Goal: Task Accomplishment & Management: Complete application form

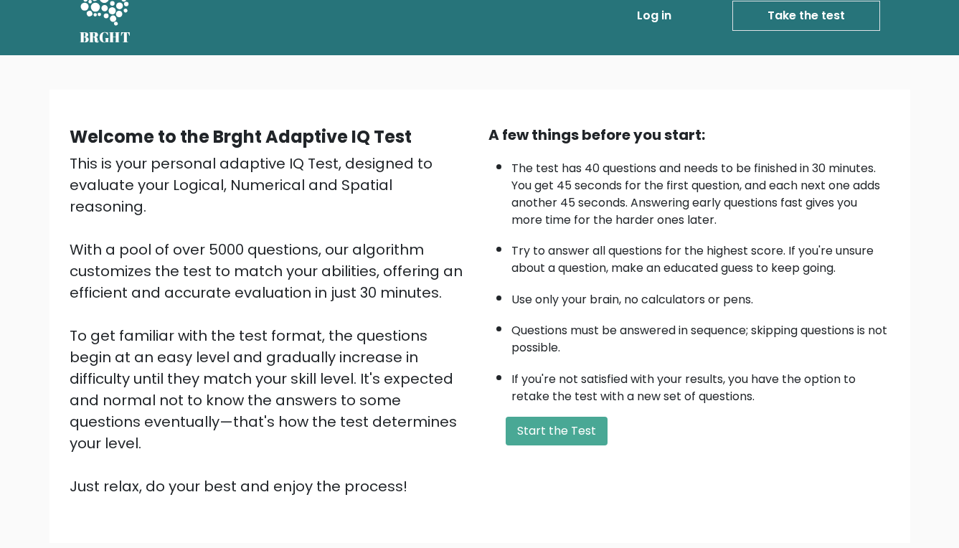
scroll to position [25, 0]
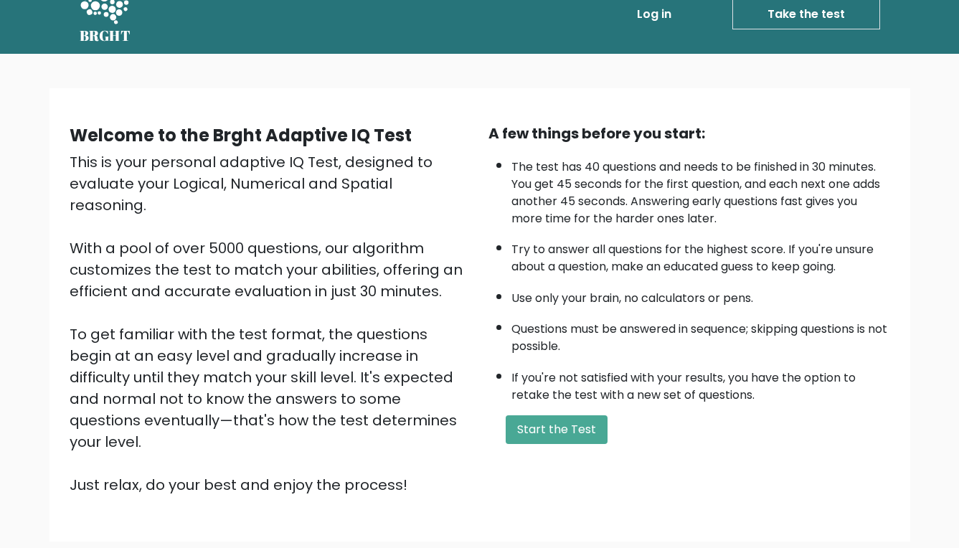
click at [730, 2] on li "Take the test Take the test" at bounding box center [778, 14] width 203 height 30
click at [560, 444] on button "Start the Test" at bounding box center [557, 429] width 102 height 29
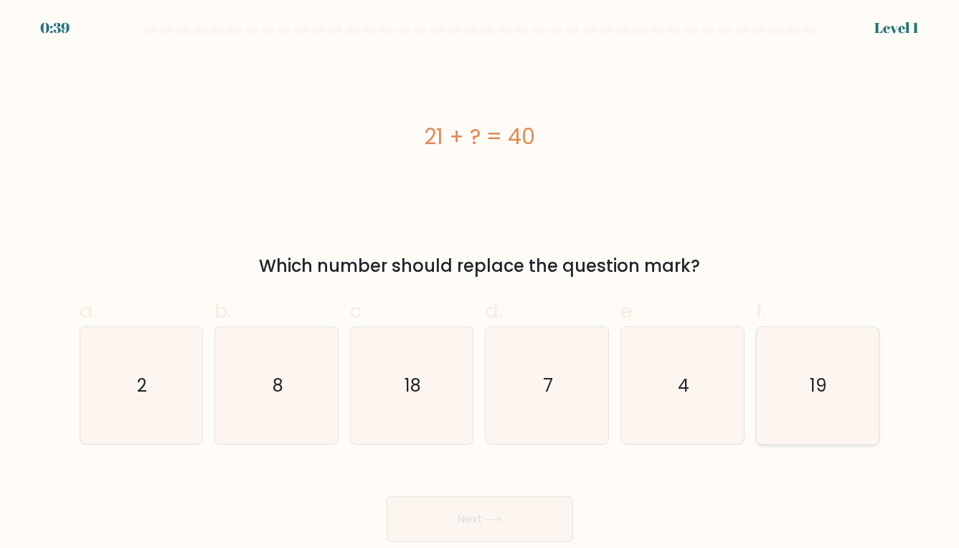
click at [798, 395] on icon "19" at bounding box center [818, 386] width 118 height 118
click at [481, 283] on input "f. 19" at bounding box center [480, 278] width 1 height 9
radio input "true"
click at [546, 500] on button "Next" at bounding box center [480, 519] width 187 height 46
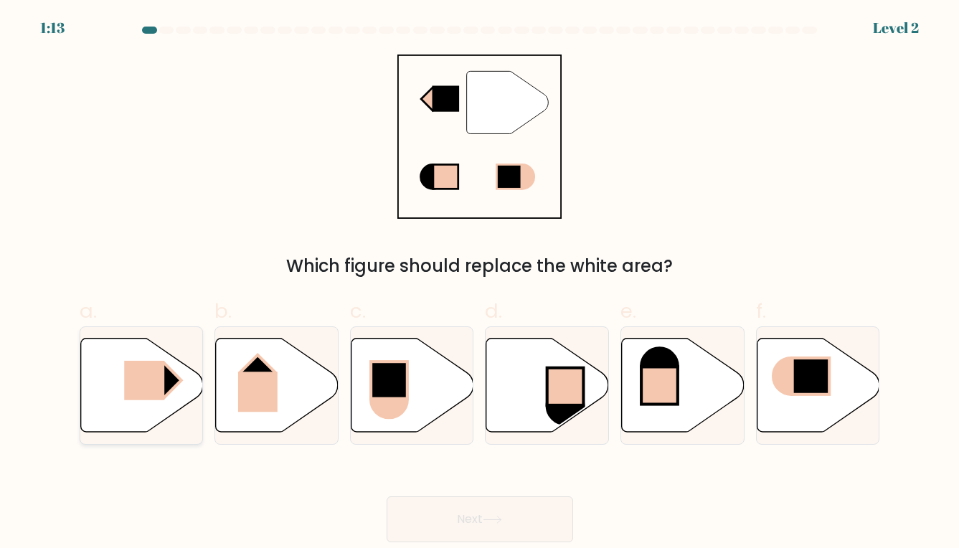
click at [160, 384] on rect at bounding box center [144, 380] width 40 height 39
click at [480, 283] on input "a." at bounding box center [480, 278] width 1 height 9
radio input "true"
click at [476, 517] on button "Next" at bounding box center [480, 519] width 187 height 46
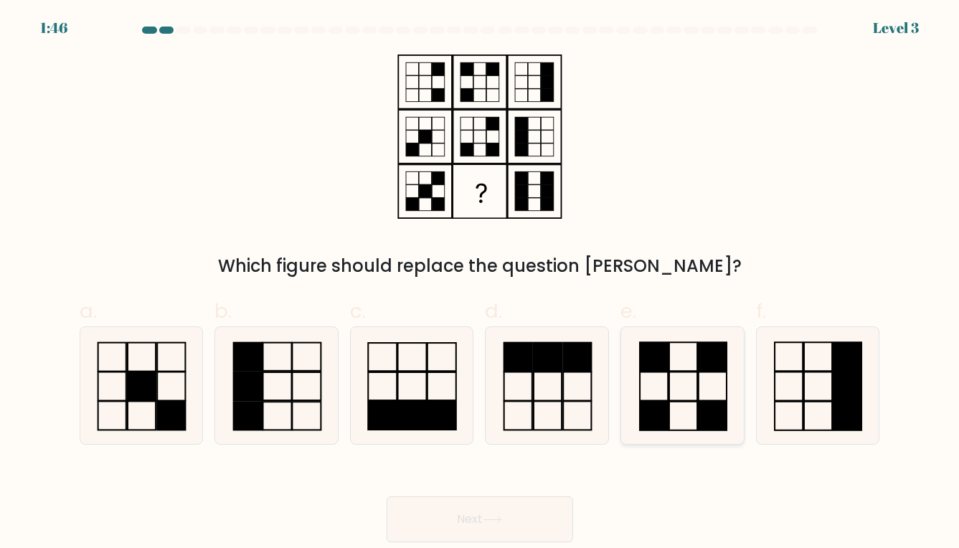
click at [694, 378] on icon at bounding box center [683, 386] width 118 height 118
click at [481, 283] on input "e." at bounding box center [480, 278] width 1 height 9
radio input "true"
click at [473, 521] on button "Next" at bounding box center [480, 519] width 187 height 46
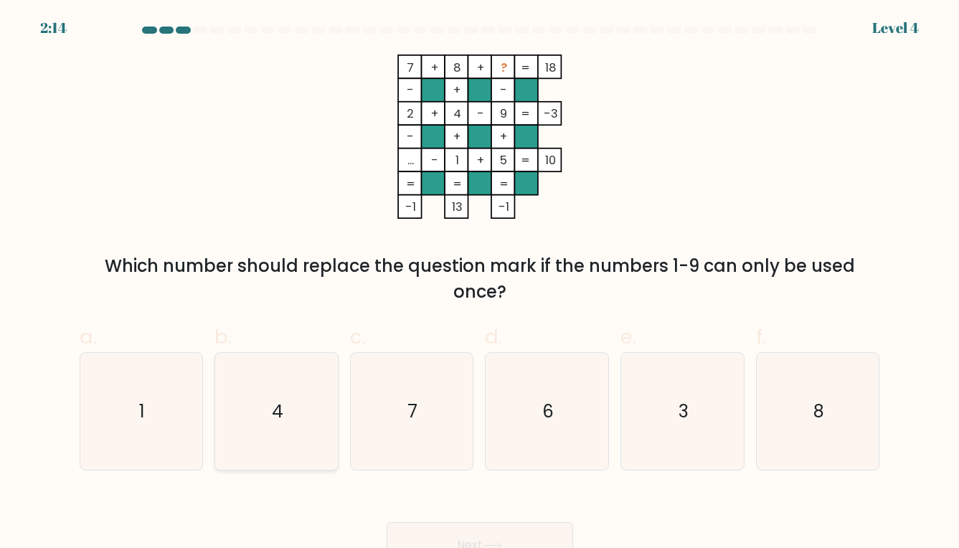
click at [282, 397] on icon "4" at bounding box center [277, 412] width 118 height 118
click at [480, 283] on input "b. 4" at bounding box center [480, 278] width 1 height 9
radio input "true"
click at [683, 385] on icon "3" at bounding box center [683, 412] width 118 height 118
click at [481, 283] on input "e. 3" at bounding box center [480, 278] width 1 height 9
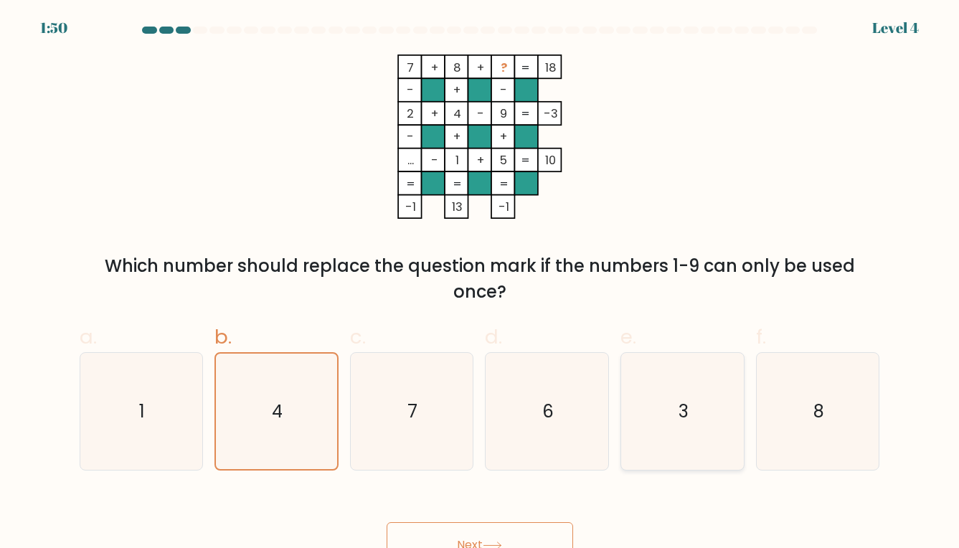
radio input "true"
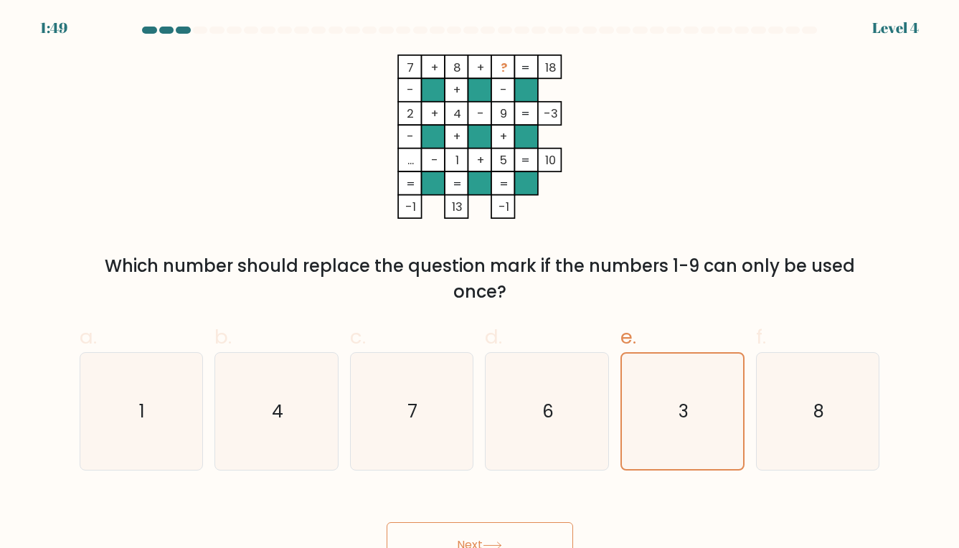
click at [504, 527] on button "Next" at bounding box center [480, 545] width 187 height 46
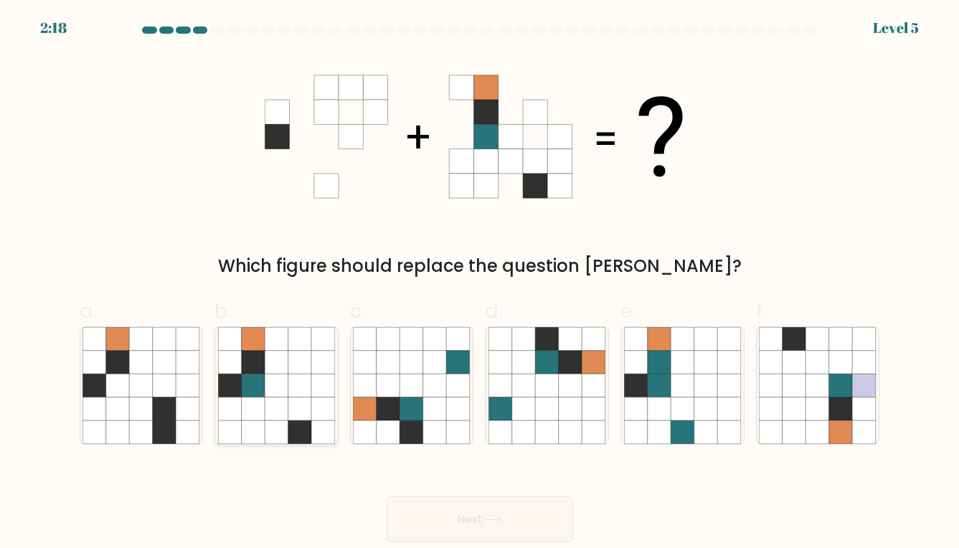
click at [270, 416] on icon at bounding box center [277, 409] width 24 height 24
click at [480, 283] on input "b." at bounding box center [480, 278] width 1 height 9
radio input "true"
click at [452, 517] on button "Next" at bounding box center [480, 519] width 187 height 46
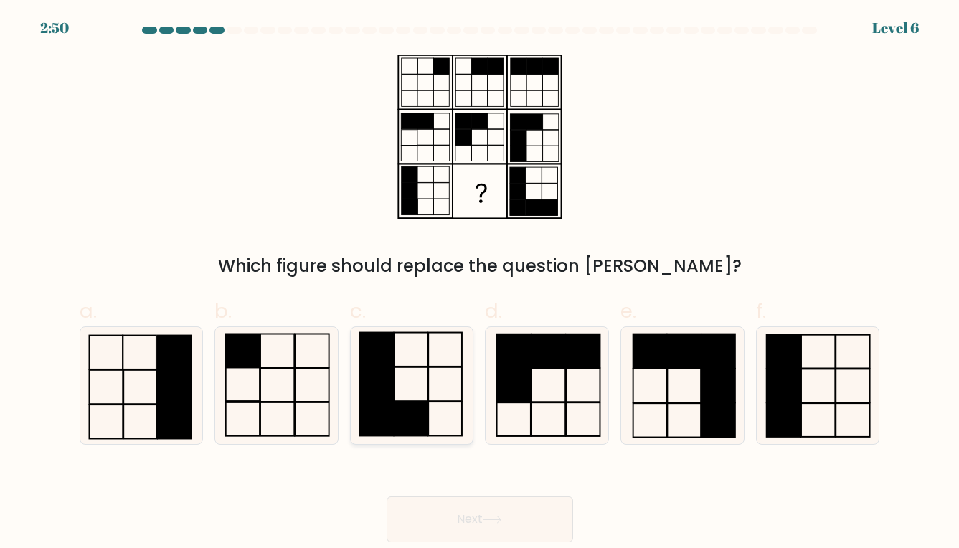
click at [395, 380] on icon at bounding box center [412, 386] width 118 height 118
click at [480, 283] on input "c." at bounding box center [480, 278] width 1 height 9
radio input "true"
click at [419, 518] on button "Next" at bounding box center [480, 519] width 187 height 46
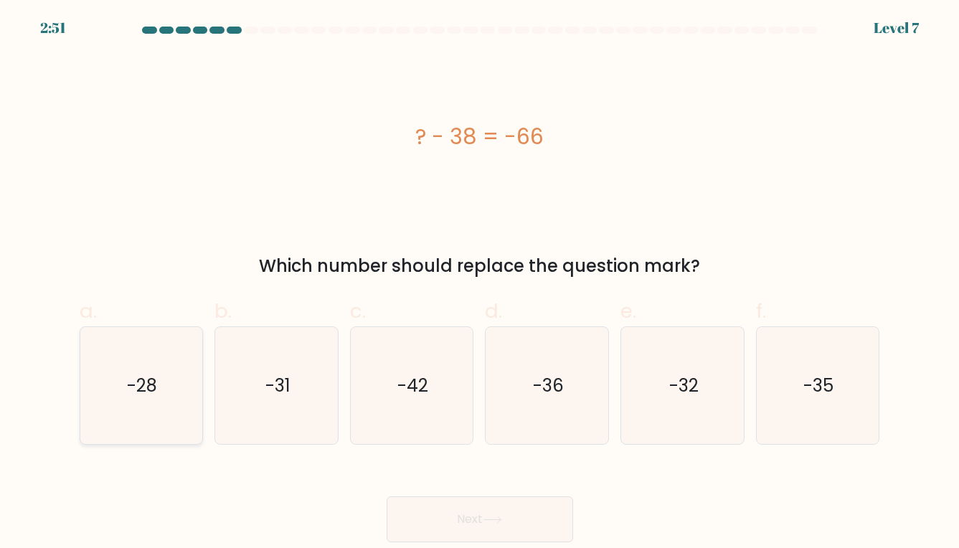
click at [102, 395] on icon "-28" at bounding box center [141, 386] width 118 height 118
click at [480, 283] on input "a. -28" at bounding box center [480, 278] width 1 height 9
radio input "true"
click at [396, 521] on button "Next" at bounding box center [480, 519] width 187 height 46
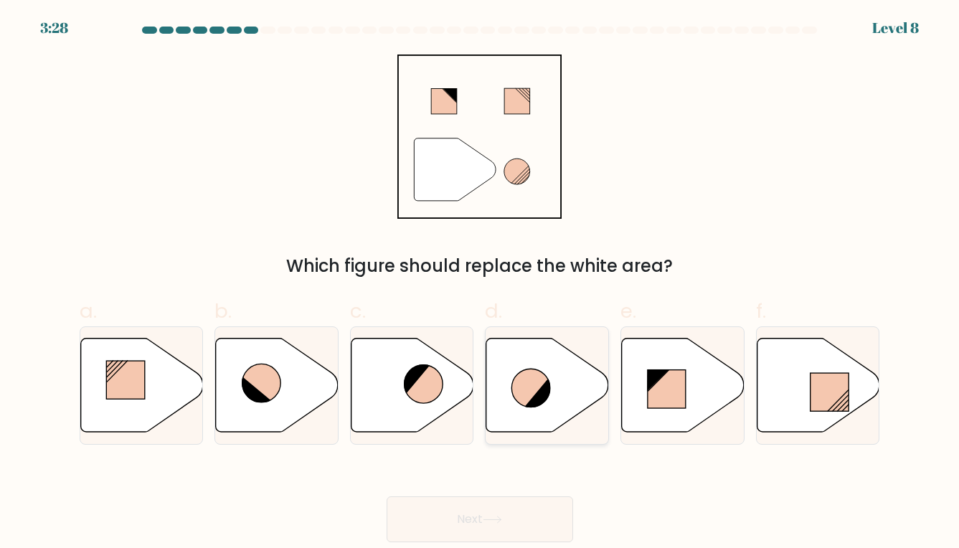
click at [555, 390] on icon at bounding box center [547, 385] width 123 height 94
click at [481, 283] on input "d." at bounding box center [480, 278] width 1 height 9
radio input "true"
click at [494, 515] on button "Next" at bounding box center [480, 519] width 187 height 46
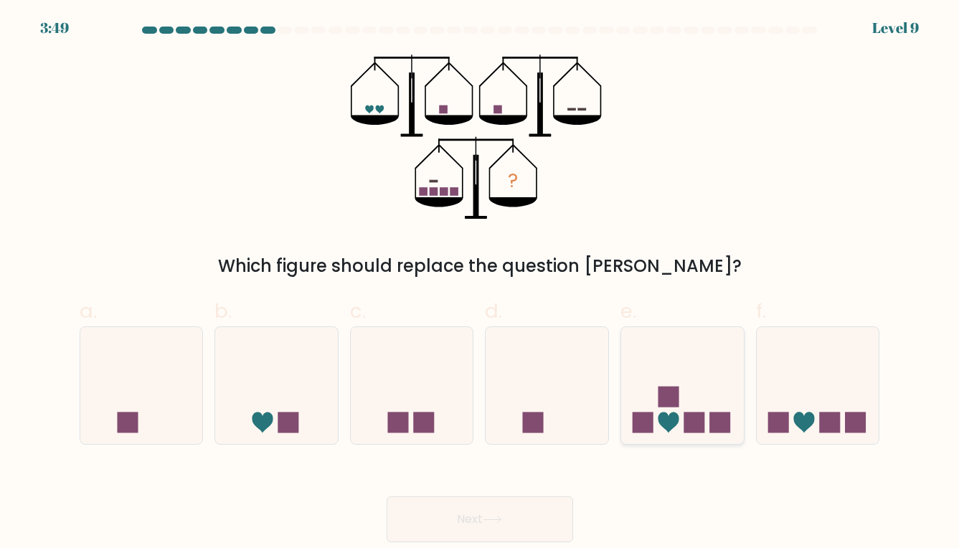
click at [654, 433] on icon at bounding box center [682, 385] width 123 height 101
click at [481, 283] on input "e." at bounding box center [480, 278] width 1 height 9
radio input "true"
click at [499, 516] on icon at bounding box center [492, 520] width 19 height 8
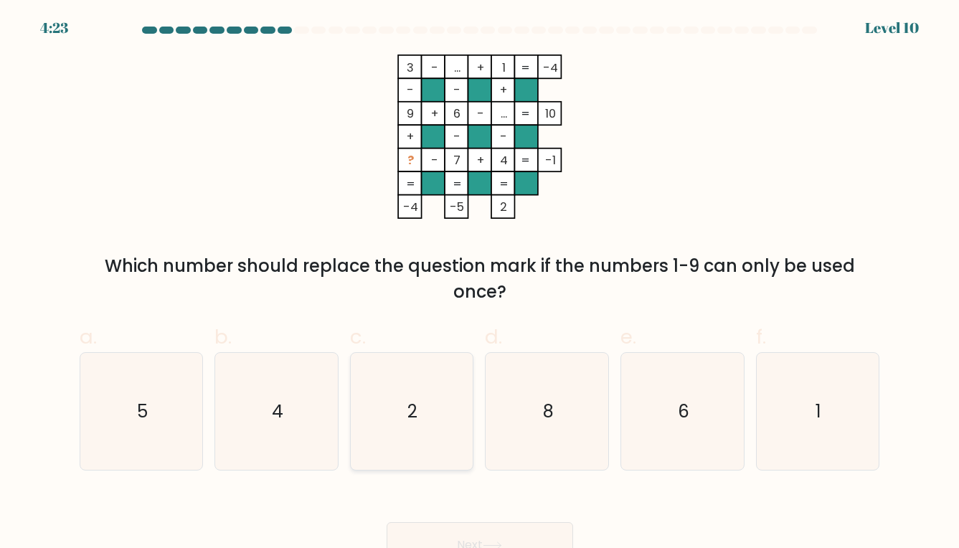
click at [407, 382] on icon "2" at bounding box center [412, 412] width 118 height 118
click at [480, 283] on input "c. 2" at bounding box center [480, 278] width 1 height 9
radio input "true"
click at [454, 537] on button "Next" at bounding box center [480, 545] width 187 height 46
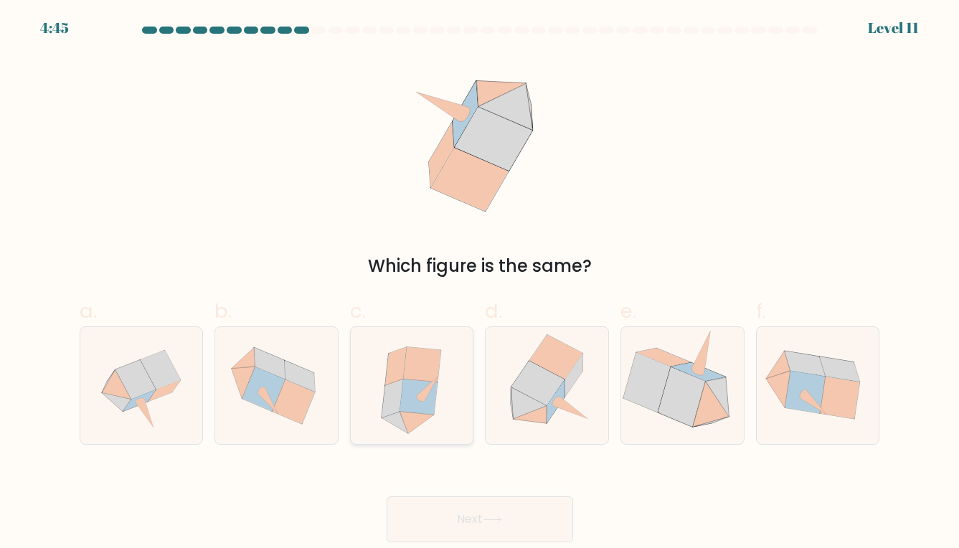
click at [411, 394] on icon at bounding box center [419, 397] width 38 height 36
click at [480, 283] on input "c." at bounding box center [480, 278] width 1 height 9
radio input "true"
click at [448, 522] on button "Next" at bounding box center [480, 519] width 187 height 46
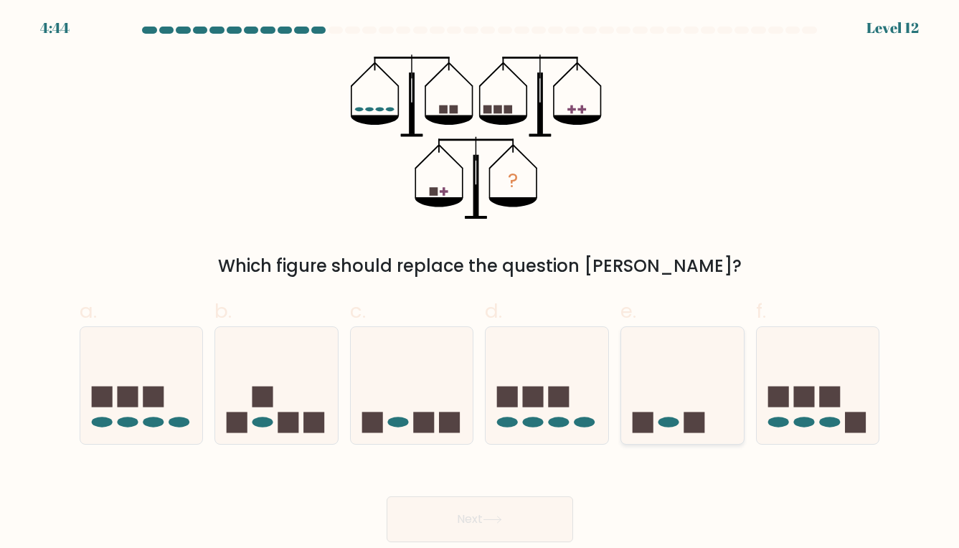
click at [681, 394] on icon at bounding box center [682, 385] width 123 height 101
click at [481, 283] on input "e." at bounding box center [480, 278] width 1 height 9
radio input "true"
click at [497, 527] on button "Next" at bounding box center [480, 519] width 187 height 46
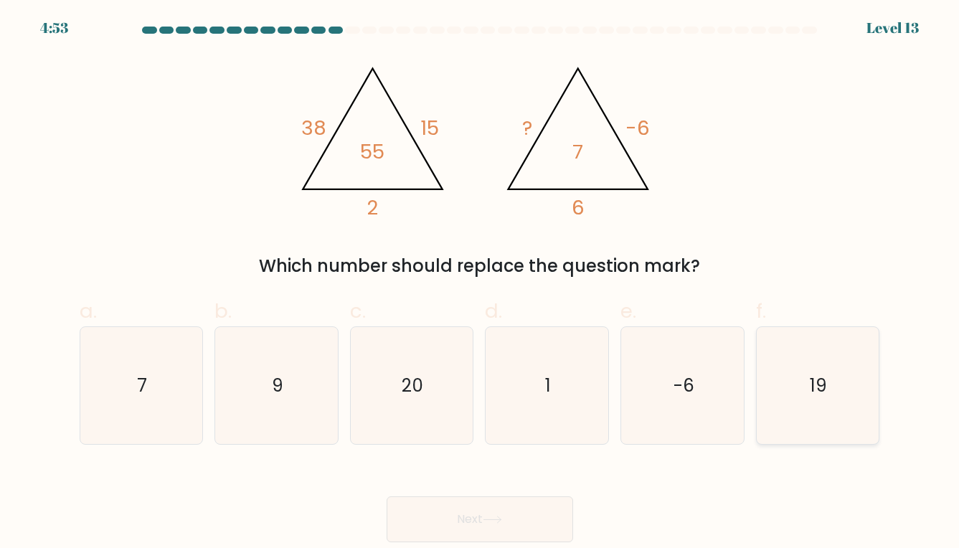
click at [789, 375] on icon "19" at bounding box center [818, 386] width 118 height 118
click at [481, 283] on input "f. 19" at bounding box center [480, 278] width 1 height 9
radio input "true"
click at [482, 518] on button "Next" at bounding box center [480, 519] width 187 height 46
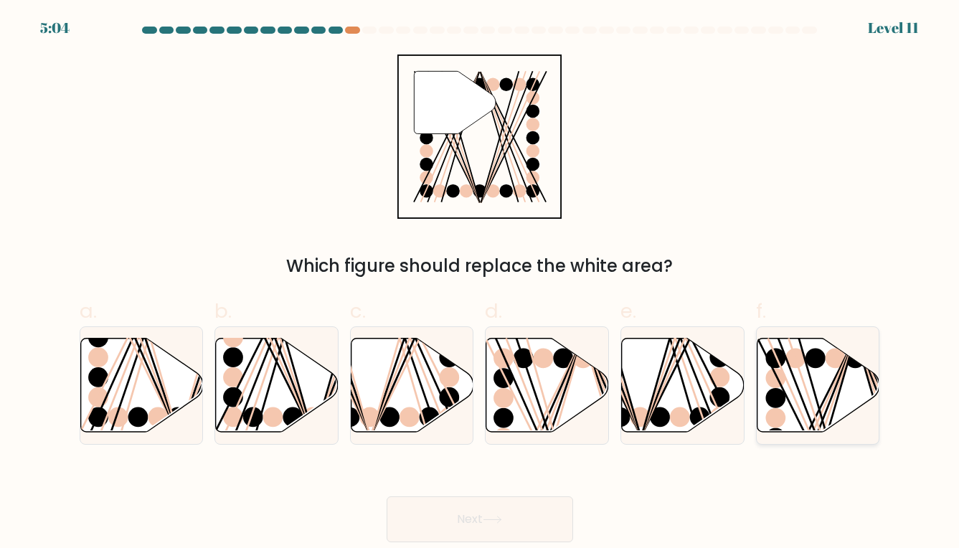
click at [806, 369] on icon at bounding box center [818, 385] width 123 height 94
click at [481, 283] on input "f." at bounding box center [480, 278] width 1 height 9
radio input "true"
click at [524, 507] on button "Next" at bounding box center [480, 519] width 187 height 46
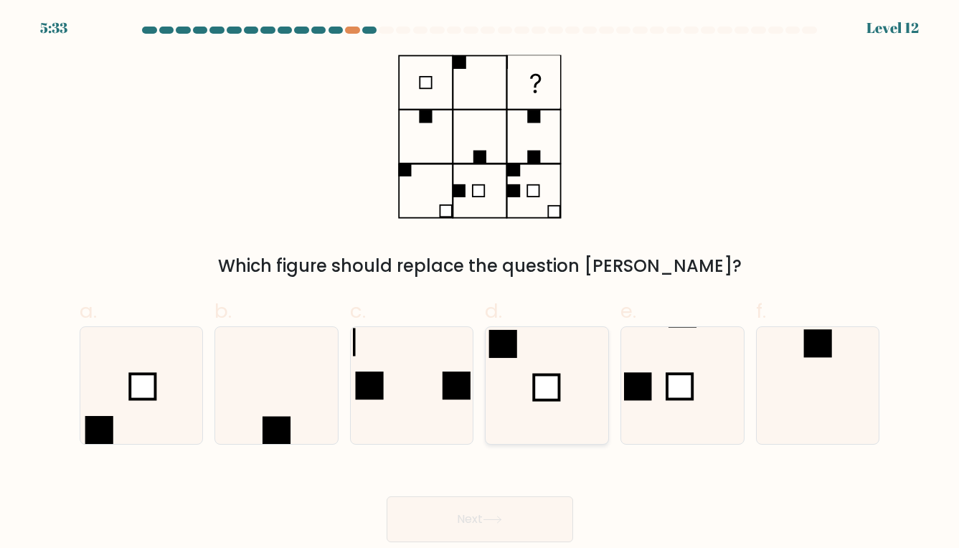
click at [547, 389] on rect at bounding box center [546, 386] width 25 height 25
click at [481, 283] on input "d." at bounding box center [480, 278] width 1 height 9
radio input "true"
click at [479, 516] on button "Next" at bounding box center [480, 519] width 187 height 46
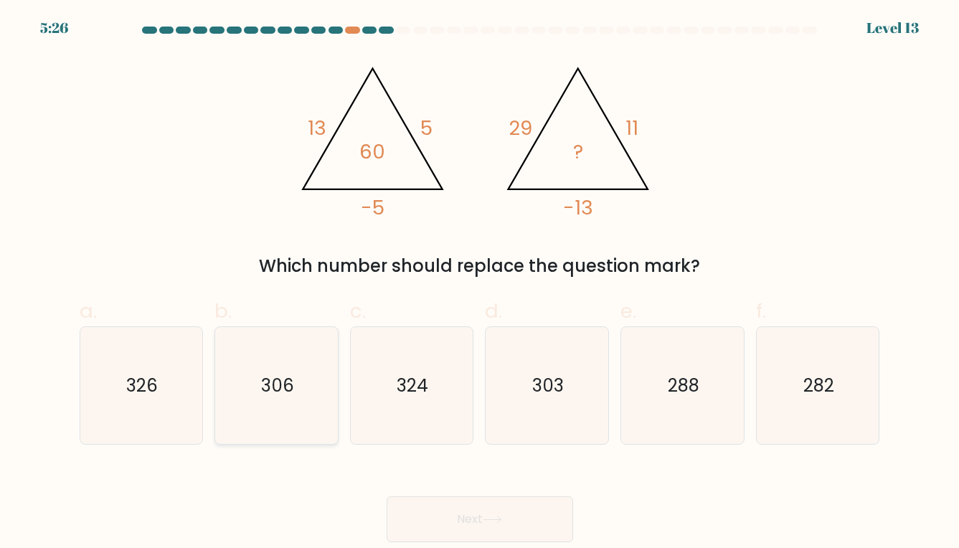
click at [272, 406] on icon "306" at bounding box center [277, 386] width 118 height 118
click at [480, 283] on input "b. 306" at bounding box center [480, 278] width 1 height 9
radio input "true"
click at [461, 514] on button "Next" at bounding box center [480, 519] width 187 height 46
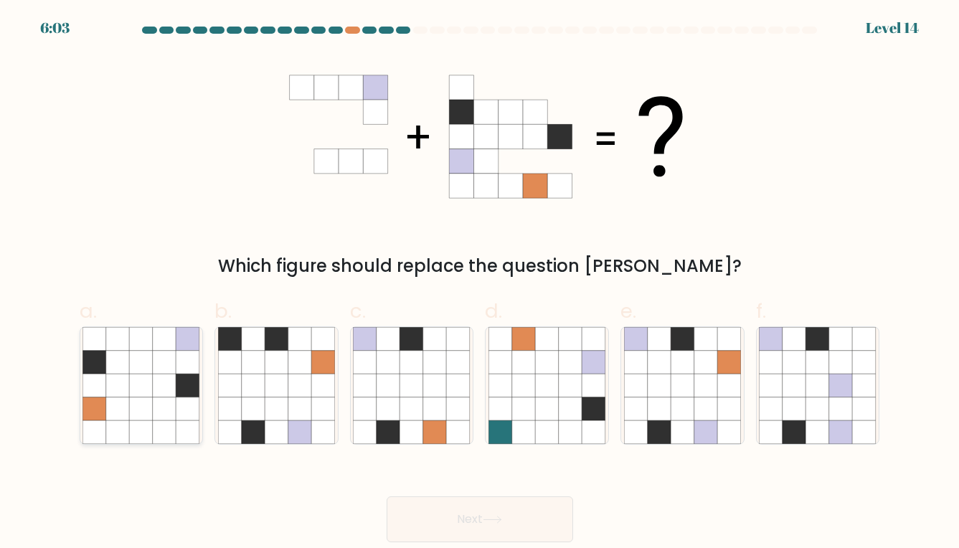
click at [110, 365] on icon at bounding box center [118, 362] width 24 height 24
click at [480, 283] on input "a." at bounding box center [480, 278] width 1 height 9
radio input "true"
click at [685, 399] on icon at bounding box center [683, 409] width 24 height 24
click at [481, 283] on input "e." at bounding box center [480, 278] width 1 height 9
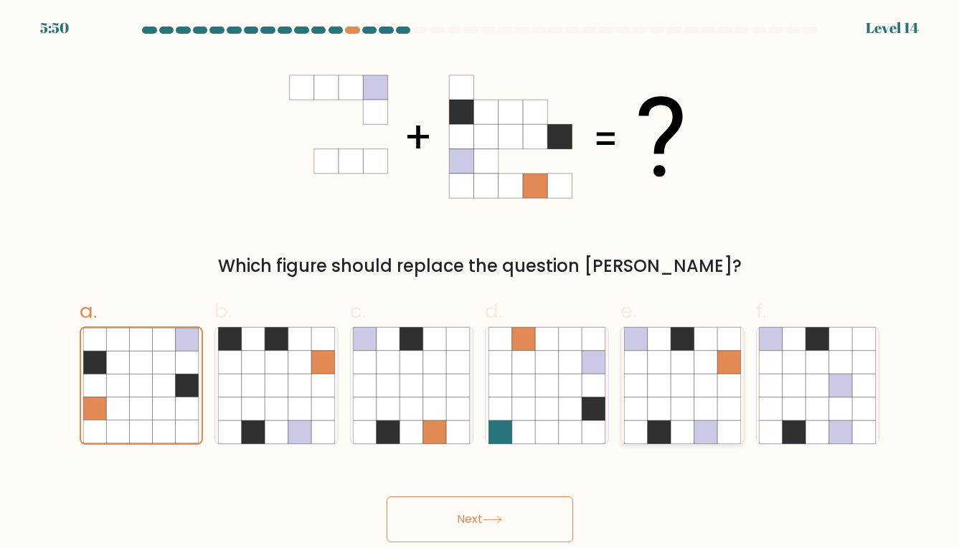
radio input "true"
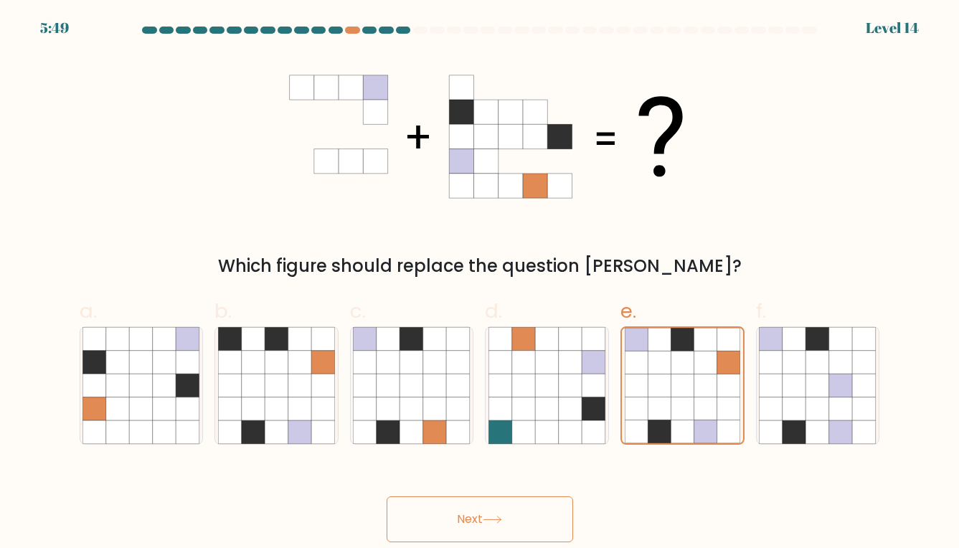
click at [484, 511] on button "Next" at bounding box center [480, 519] width 187 height 46
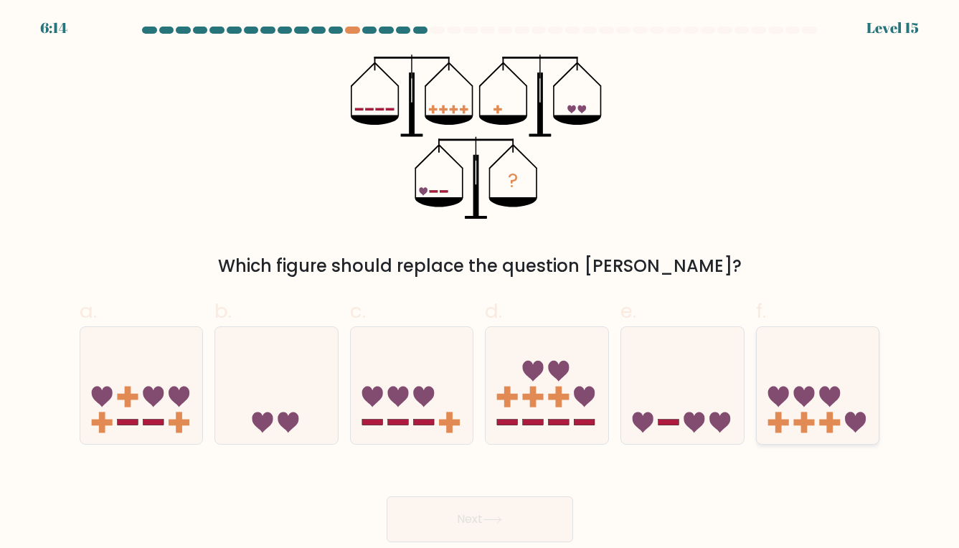
click at [843, 407] on icon at bounding box center [818, 385] width 123 height 101
click at [481, 283] on input "f." at bounding box center [480, 278] width 1 height 9
radio input "true"
click at [478, 522] on button "Next" at bounding box center [480, 519] width 187 height 46
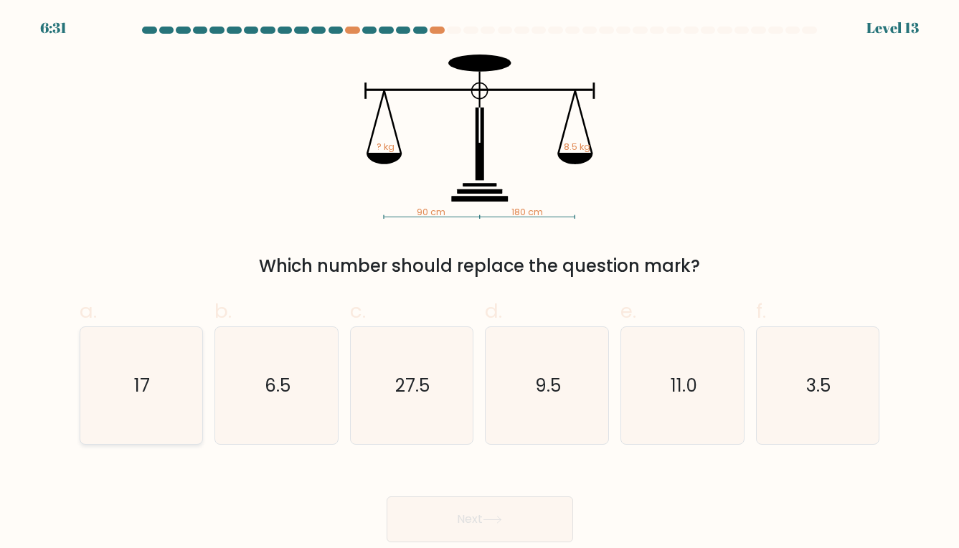
click at [148, 392] on text "17" at bounding box center [142, 385] width 16 height 25
click at [480, 283] on input "a. 17" at bounding box center [480, 278] width 1 height 9
radio input "true"
click at [419, 517] on button "Next" at bounding box center [480, 519] width 187 height 46
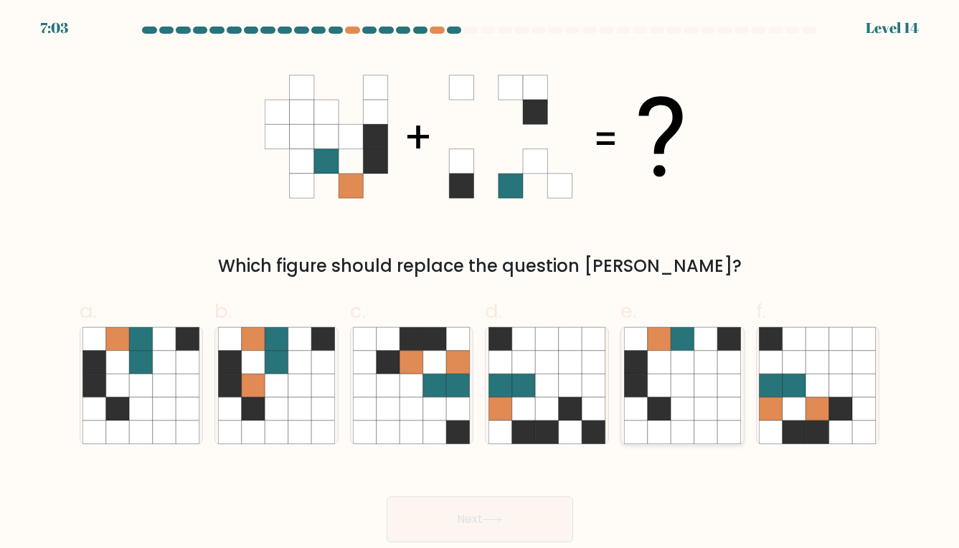
click at [652, 373] on icon at bounding box center [660, 362] width 24 height 24
click at [481, 283] on input "e." at bounding box center [480, 278] width 1 height 9
radio input "true"
click at [138, 428] on icon at bounding box center [142, 432] width 24 height 24
click at [480, 283] on input "a." at bounding box center [480, 278] width 1 height 9
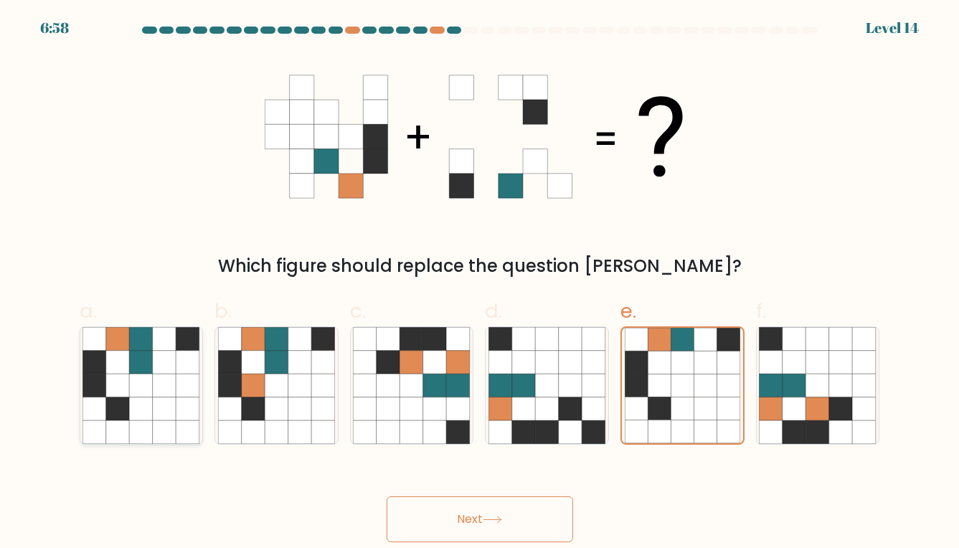
radio input "true"
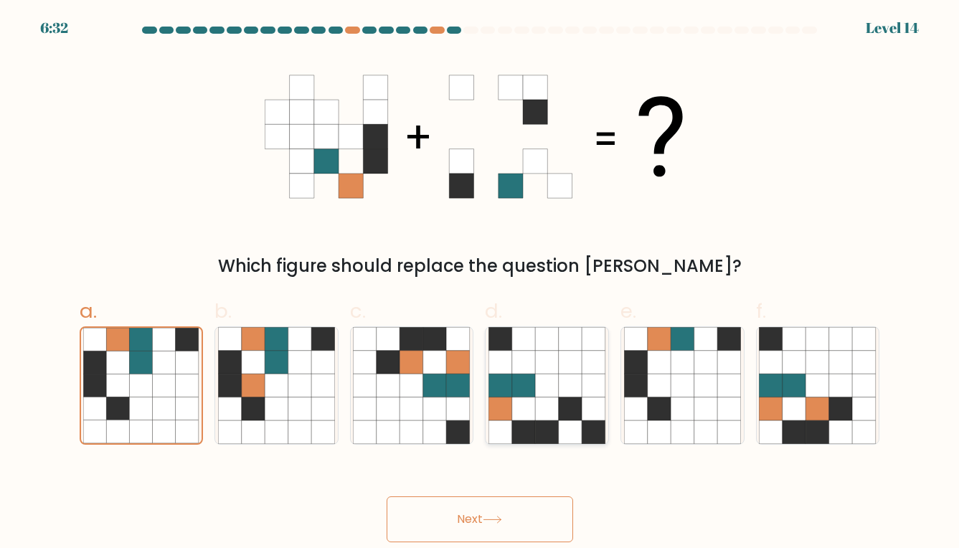
click at [548, 405] on icon at bounding box center [547, 409] width 24 height 24
click at [481, 283] on input "d." at bounding box center [480, 278] width 1 height 9
radio input "true"
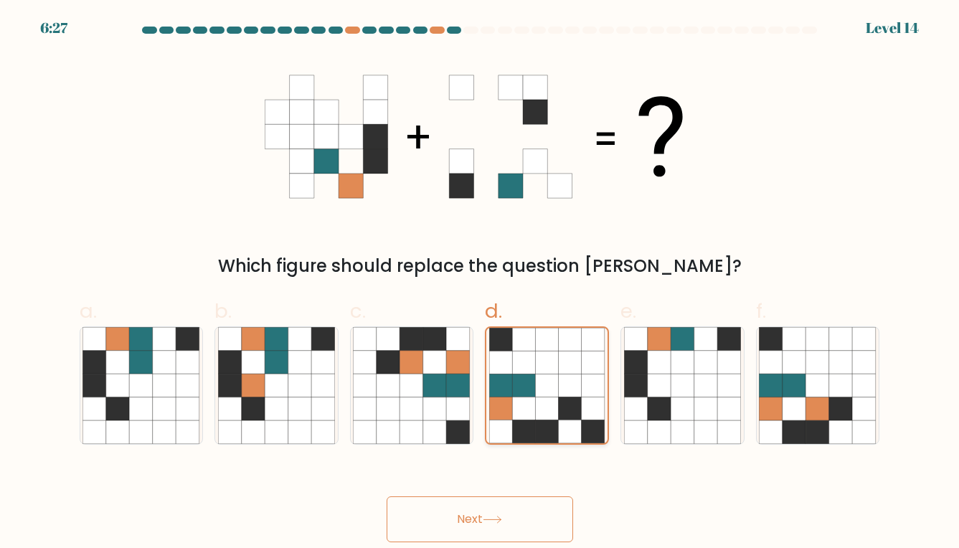
click at [565, 444] on div at bounding box center [547, 385] width 124 height 119
click at [481, 283] on input "d." at bounding box center [480, 278] width 1 height 9
click at [689, 426] on icon at bounding box center [683, 432] width 24 height 24
click at [481, 283] on input "e." at bounding box center [480, 278] width 1 height 9
radio input "true"
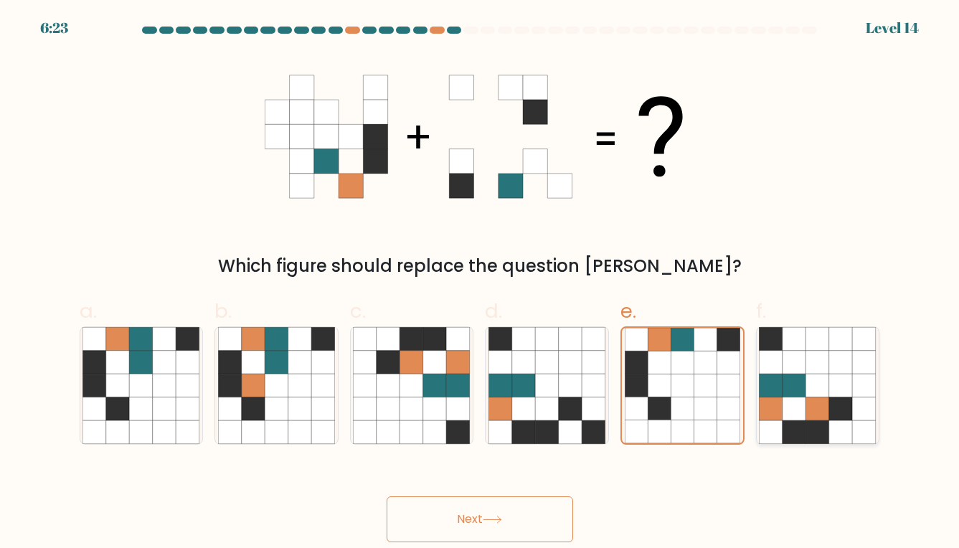
click at [786, 377] on icon at bounding box center [795, 386] width 24 height 24
click at [481, 283] on input "f." at bounding box center [480, 278] width 1 height 9
radio input "true"
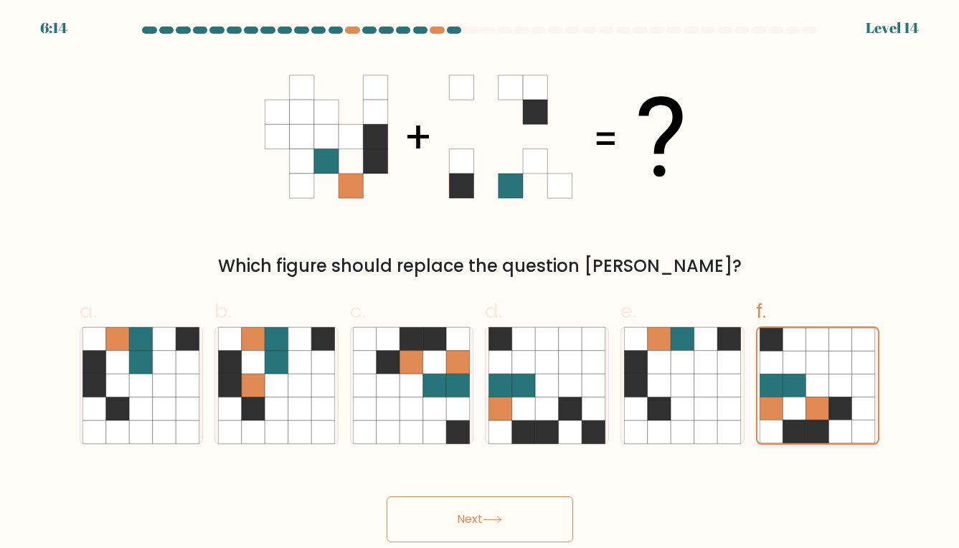
click at [839, 427] on icon at bounding box center [840, 431] width 23 height 23
click at [481, 283] on input "f." at bounding box center [480, 278] width 1 height 9
click at [525, 523] on button "Next" at bounding box center [480, 519] width 187 height 46
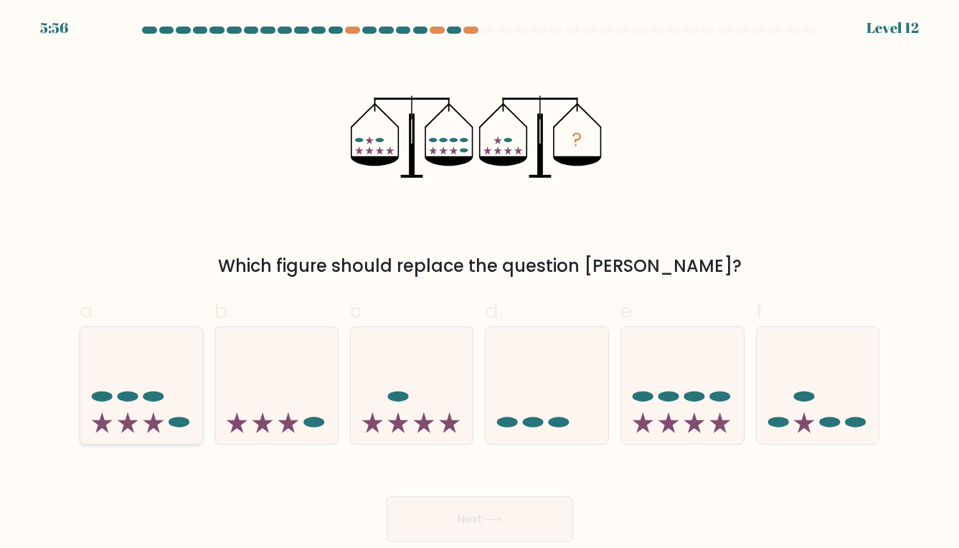
click at [173, 396] on icon at bounding box center [141, 385] width 123 height 101
click at [480, 283] on input "a." at bounding box center [480, 278] width 1 height 9
radio input "true"
click at [428, 529] on button "Next" at bounding box center [480, 519] width 187 height 46
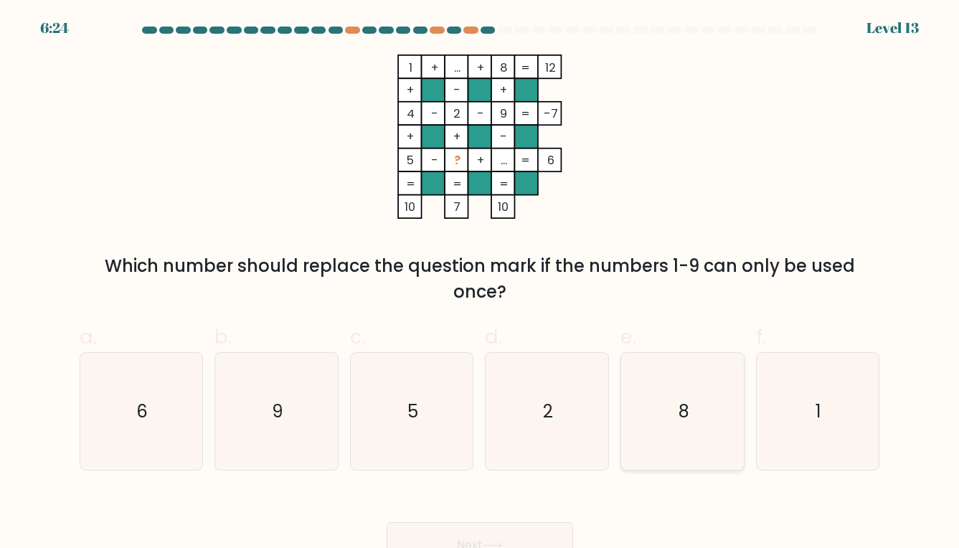
click at [662, 414] on icon "8" at bounding box center [683, 412] width 118 height 118
click at [481, 283] on input "e. 8" at bounding box center [480, 278] width 1 height 9
radio input "true"
click at [487, 530] on button "Next" at bounding box center [480, 545] width 187 height 46
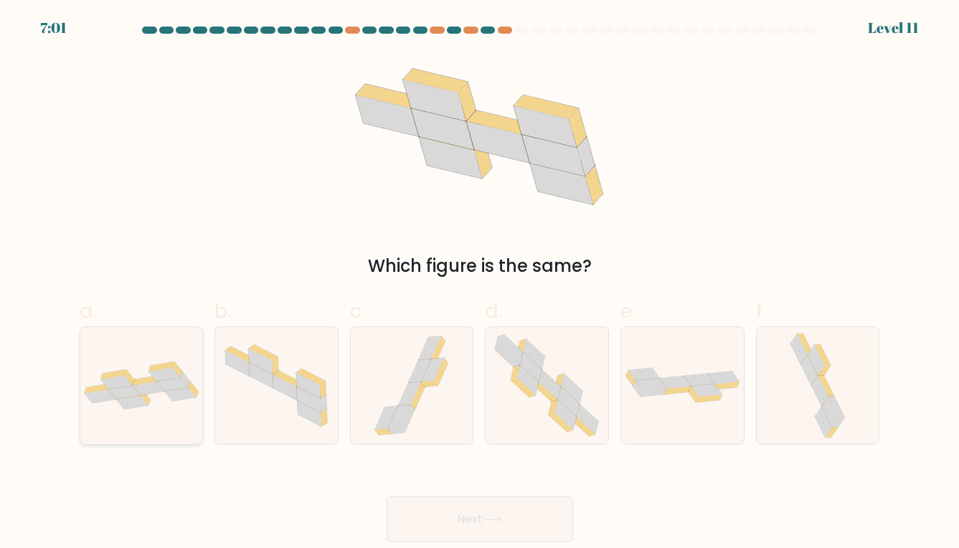
click at [117, 407] on icon at bounding box center [141, 386] width 123 height 48
click at [480, 283] on input "a." at bounding box center [480, 278] width 1 height 9
radio input "true"
click at [422, 520] on button "Next" at bounding box center [480, 519] width 187 height 46
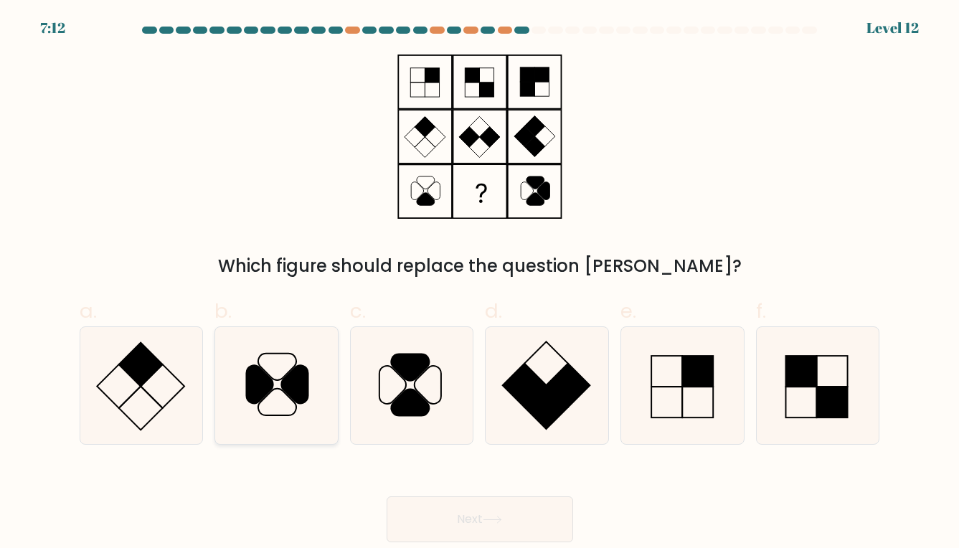
click at [296, 347] on icon at bounding box center [277, 386] width 118 height 118
click at [480, 283] on input "b." at bounding box center [480, 278] width 1 height 9
radio input "true"
click at [427, 542] on body "7:11 Level 12" at bounding box center [479, 274] width 959 height 548
click at [452, 518] on button "Next" at bounding box center [480, 519] width 187 height 46
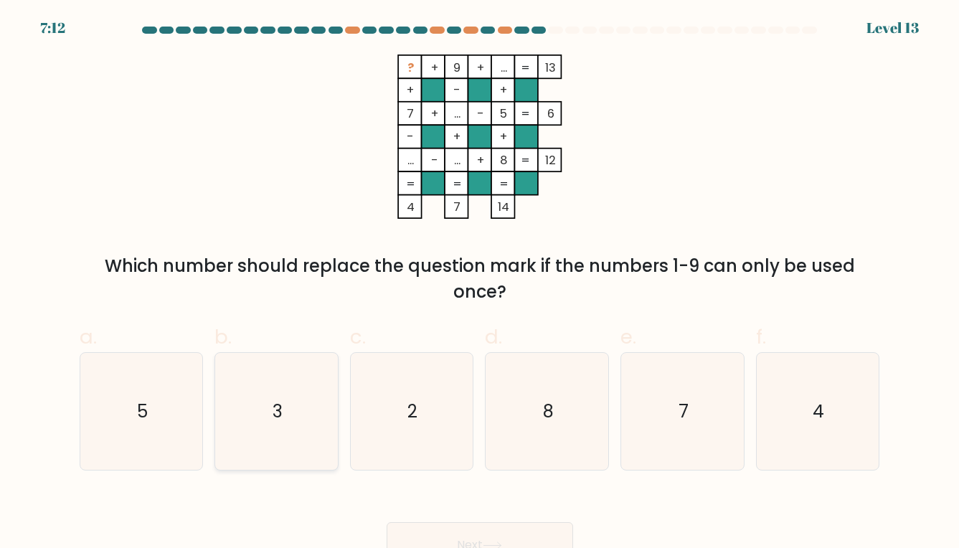
click at [279, 403] on text "3" at bounding box center [278, 411] width 10 height 25
click at [480, 283] on input "b. 3" at bounding box center [480, 278] width 1 height 9
radio input "true"
click at [435, 534] on button "Next" at bounding box center [480, 545] width 187 height 46
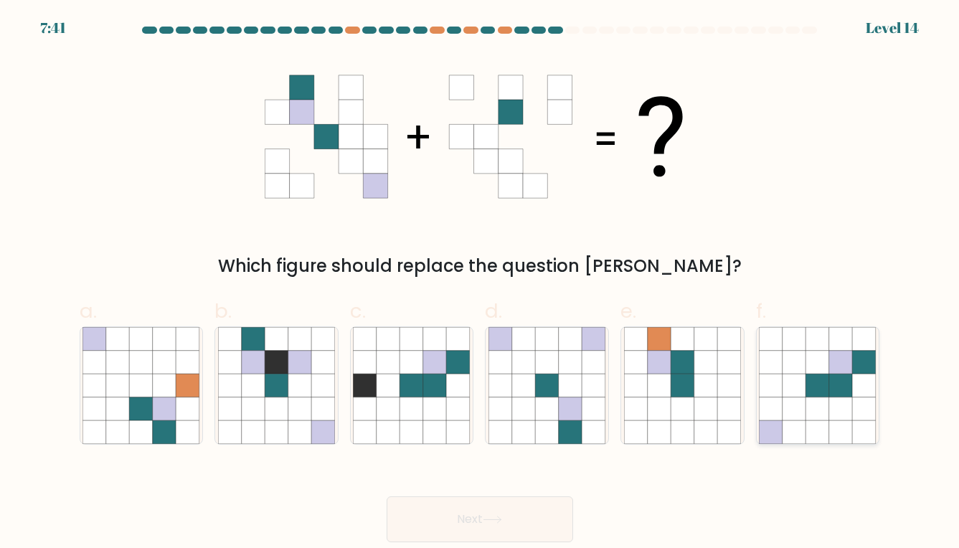
click at [811, 374] on icon at bounding box center [818, 386] width 24 height 24
click at [481, 283] on input "f." at bounding box center [480, 278] width 1 height 9
radio input "true"
click at [550, 506] on button "Next" at bounding box center [480, 519] width 187 height 46
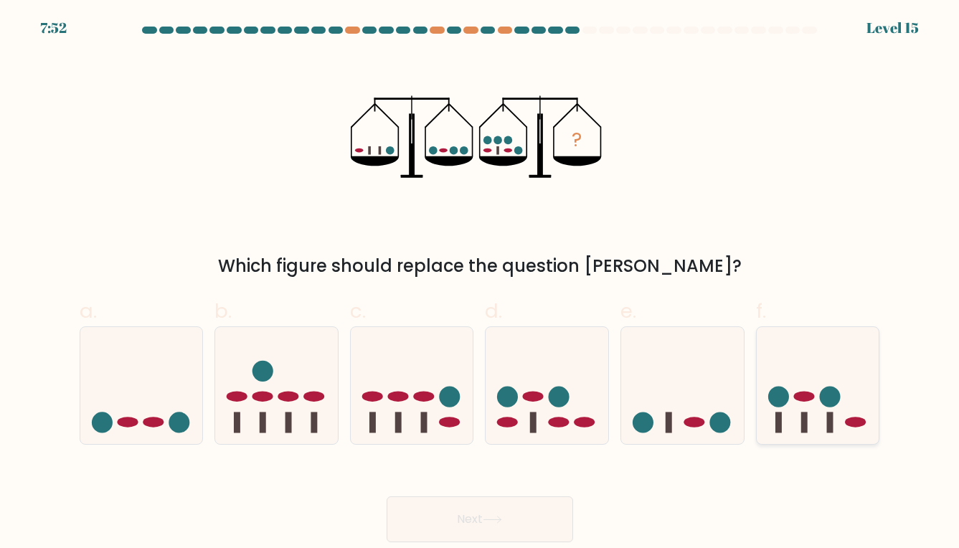
click at [811, 428] on icon at bounding box center [818, 385] width 123 height 101
click at [481, 283] on input "f." at bounding box center [480, 278] width 1 height 9
radio input "true"
click at [528, 521] on button "Next" at bounding box center [480, 519] width 187 height 46
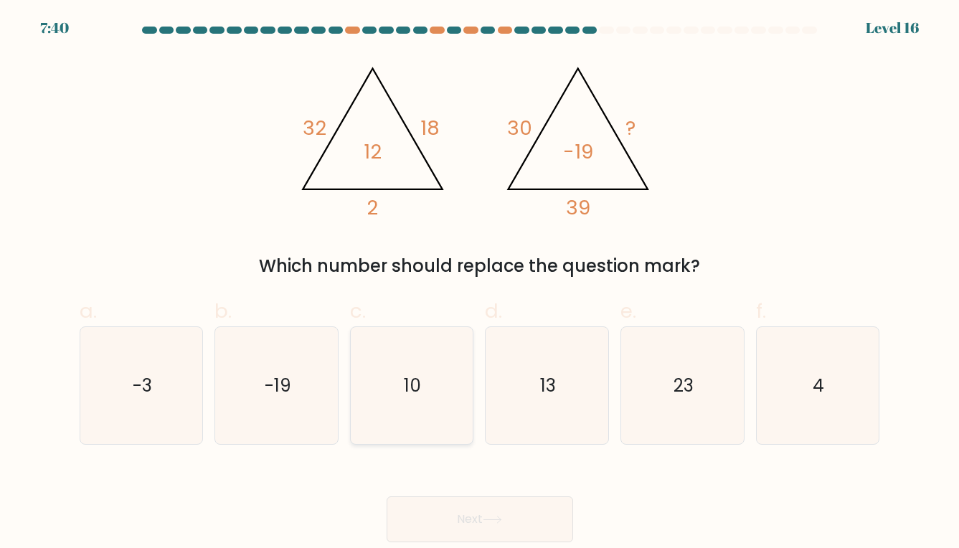
click at [382, 375] on icon "10" at bounding box center [412, 386] width 118 height 118
click at [480, 283] on input "c. 10" at bounding box center [480, 278] width 1 height 9
radio input "true"
click at [435, 514] on button "Next" at bounding box center [480, 519] width 187 height 46
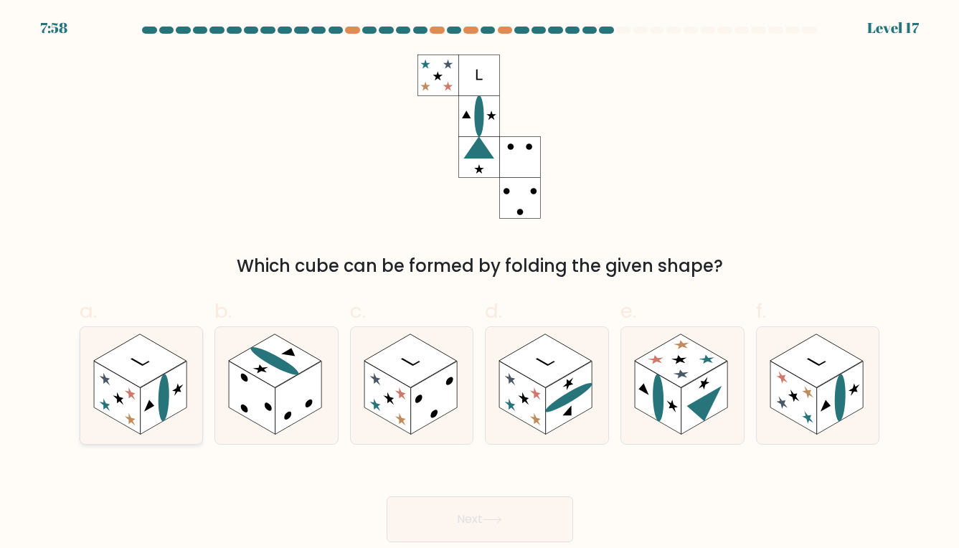
click at [115, 399] on rect at bounding box center [117, 397] width 47 height 73
click at [480, 283] on input "a." at bounding box center [480, 278] width 1 height 9
radio input "true"
click at [502, 516] on icon at bounding box center [492, 520] width 19 height 8
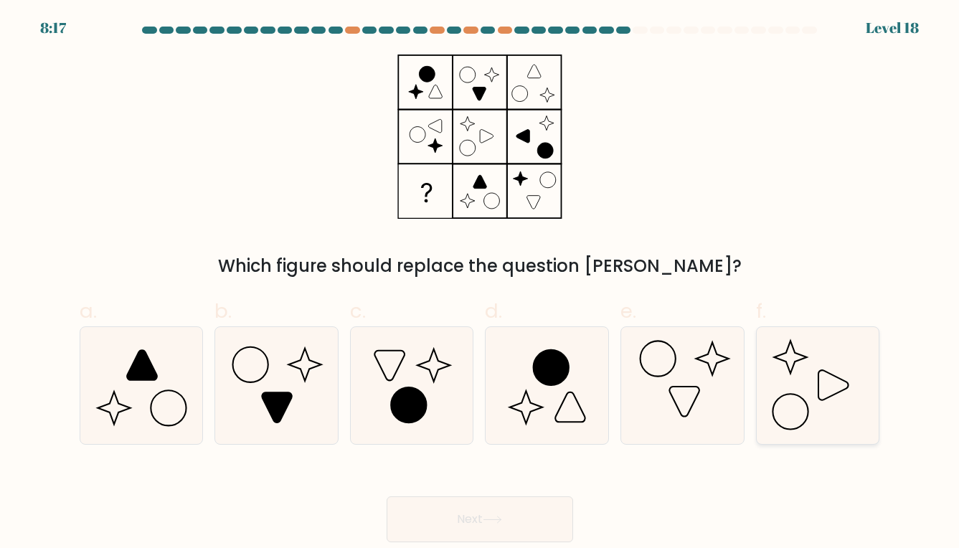
click at [781, 367] on icon at bounding box center [818, 386] width 118 height 118
click at [481, 283] on input "f." at bounding box center [480, 278] width 1 height 9
radio input "true"
click at [442, 520] on button "Next" at bounding box center [480, 519] width 187 height 46
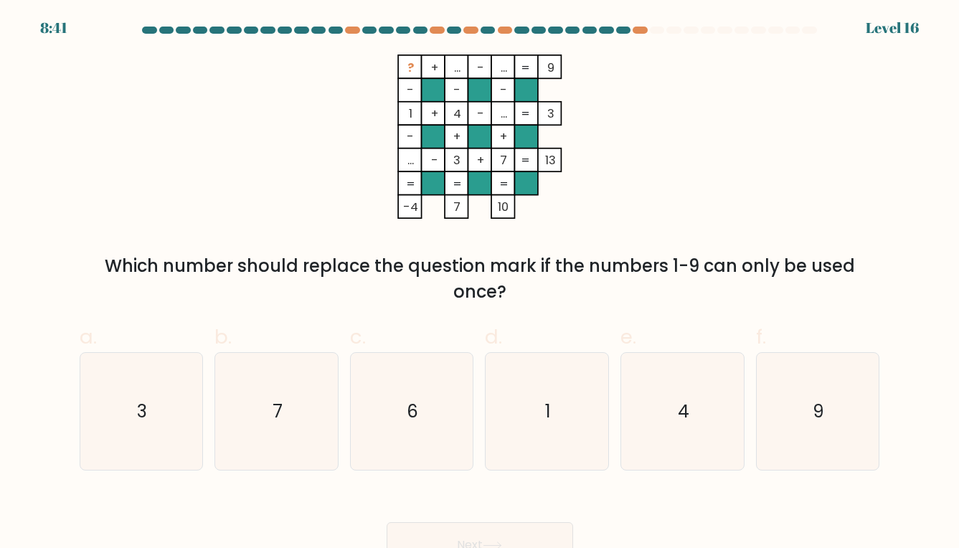
click at [501, 64] on tspan "..." at bounding box center [504, 68] width 6 height 16
click at [531, 400] on icon "1" at bounding box center [548, 412] width 118 height 118
click at [481, 283] on input "d. 1" at bounding box center [480, 278] width 1 height 9
radio input "true"
click at [401, 64] on rect at bounding box center [409, 66] width 23 height 23
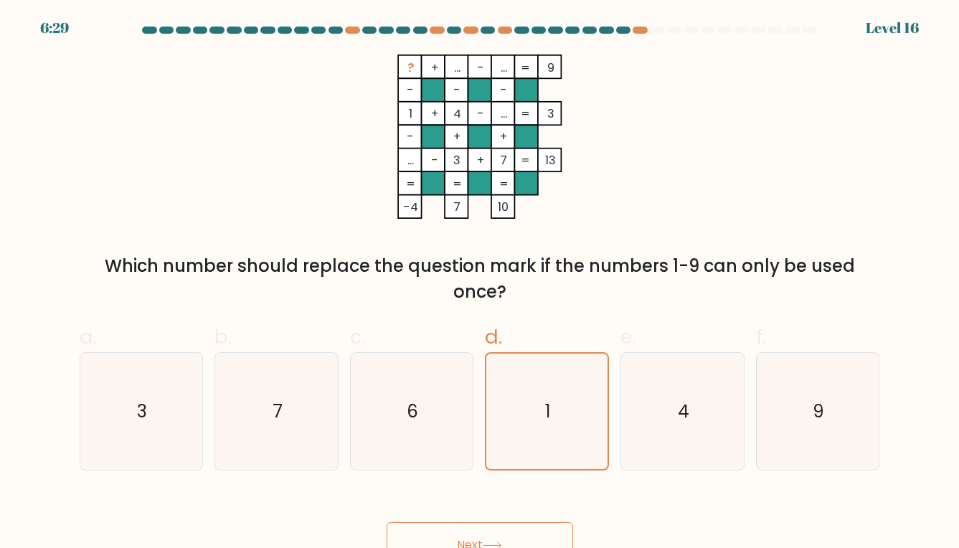
click at [410, 162] on tspan "..." at bounding box center [410, 160] width 6 height 16
click at [416, 404] on text "6" at bounding box center [412, 411] width 11 height 25
click at [480, 283] on input "c. 6" at bounding box center [480, 278] width 1 height 9
radio input "true"
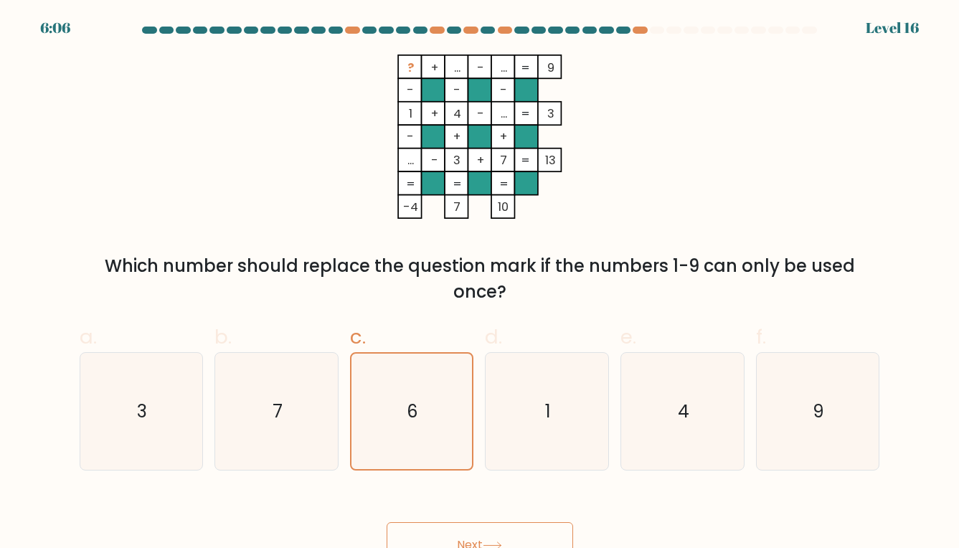
click at [443, 535] on button "Next" at bounding box center [480, 545] width 187 height 46
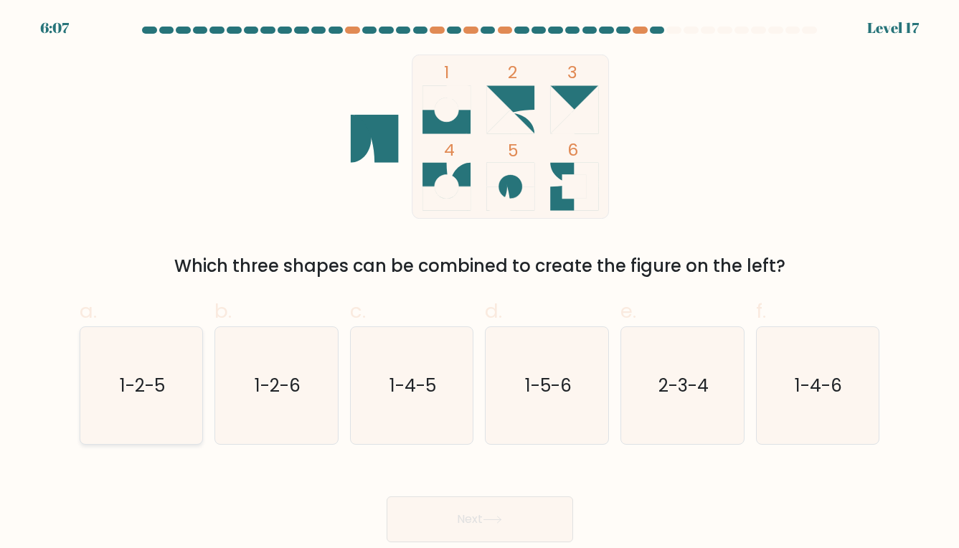
click at [135, 374] on text "1-2-5" at bounding box center [142, 385] width 45 height 25
click at [480, 283] on input "a. 1-2-5" at bounding box center [480, 278] width 1 height 9
radio input "true"
click at [421, 517] on button "Next" at bounding box center [480, 519] width 187 height 46
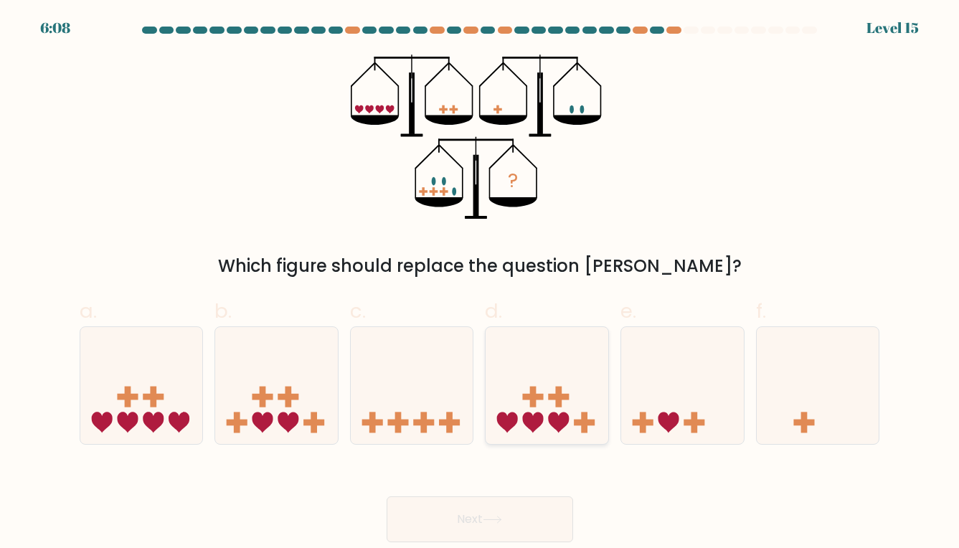
click at [532, 409] on icon at bounding box center [547, 385] width 123 height 101
click at [481, 283] on input "d." at bounding box center [480, 278] width 1 height 9
radio input "true"
click at [490, 529] on button "Next" at bounding box center [480, 519] width 187 height 46
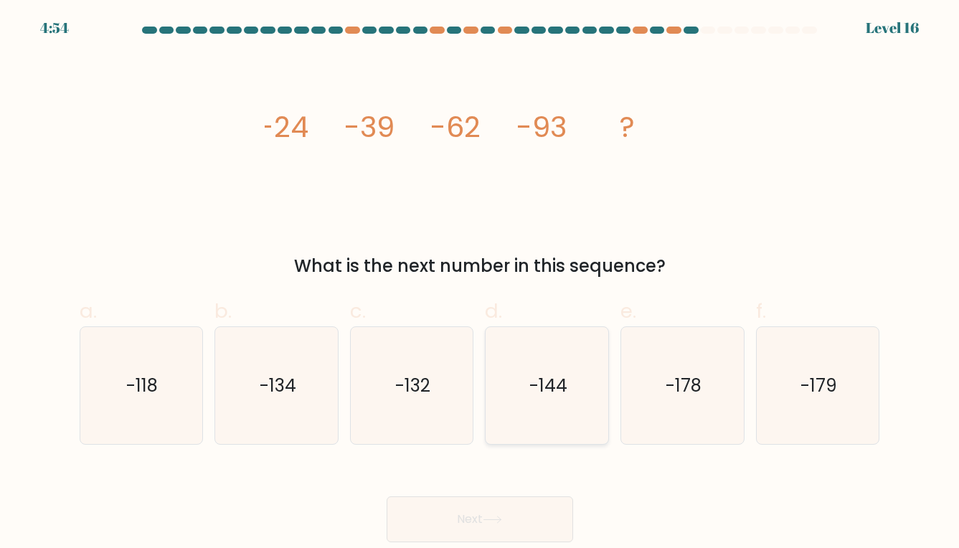
click at [549, 397] on text "-144" at bounding box center [548, 385] width 38 height 25
click at [481, 283] on input "d. -144" at bounding box center [480, 278] width 1 height 9
radio input "true"
click at [511, 492] on div "Next" at bounding box center [480, 502] width 818 height 80
click at [504, 510] on button "Next" at bounding box center [480, 519] width 187 height 46
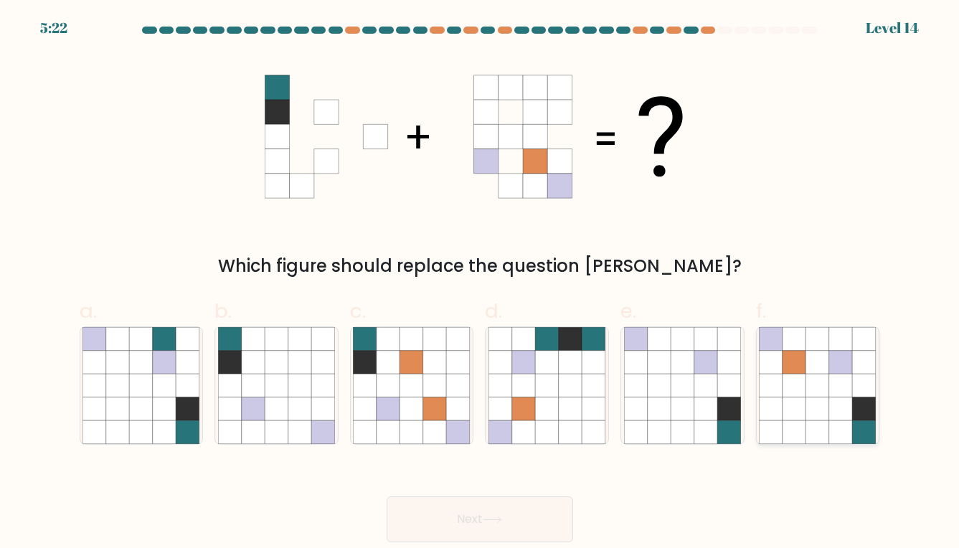
click at [849, 401] on icon at bounding box center [841, 409] width 24 height 24
click at [481, 283] on input "f." at bounding box center [480, 278] width 1 height 9
radio input "true"
click at [506, 530] on button "Next" at bounding box center [480, 519] width 187 height 46
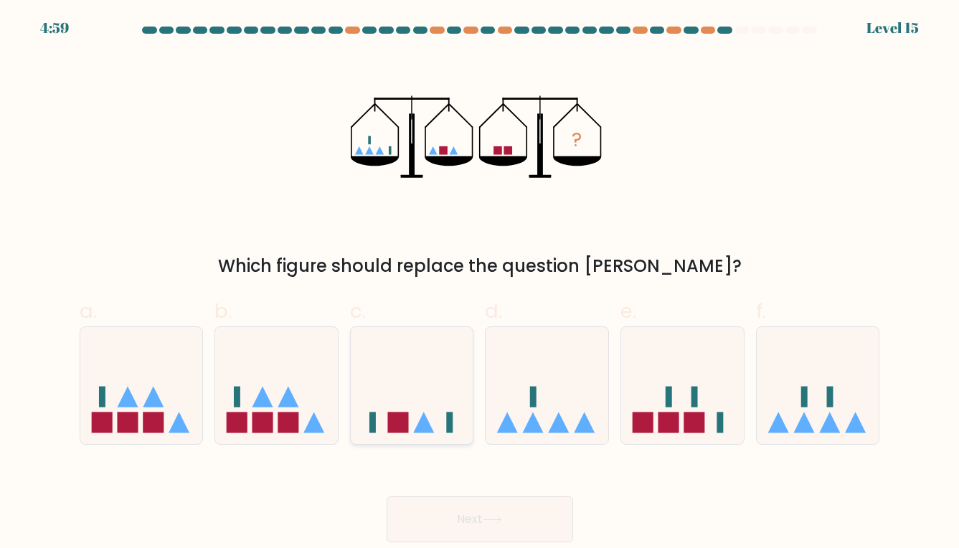
click at [413, 423] on icon at bounding box center [412, 385] width 123 height 101
click at [480, 283] on input "c." at bounding box center [480, 278] width 1 height 9
radio input "true"
click at [439, 505] on button "Next" at bounding box center [480, 519] width 187 height 46
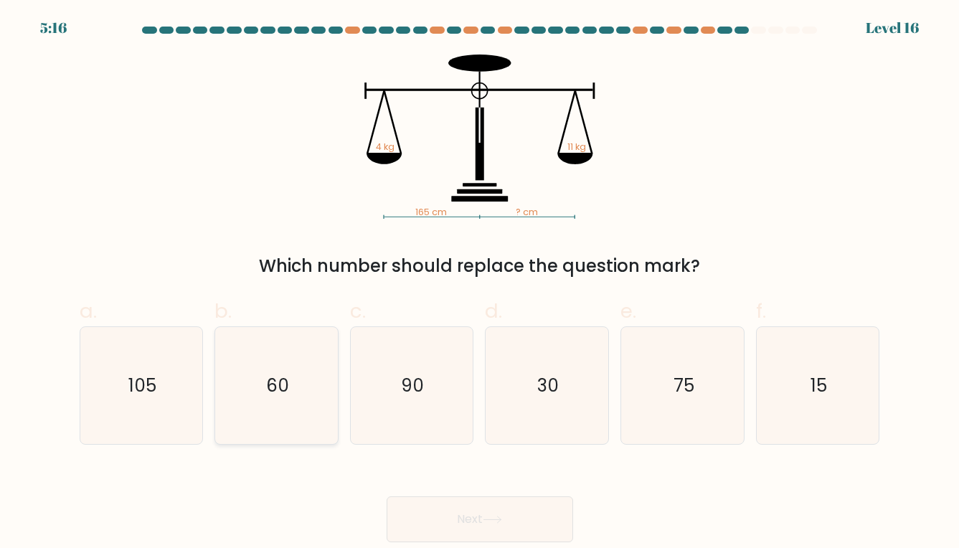
click at [247, 407] on icon "60" at bounding box center [277, 386] width 118 height 118
click at [480, 283] on input "b. 60" at bounding box center [480, 278] width 1 height 9
radio input "true"
click at [420, 514] on button "Next" at bounding box center [480, 519] width 187 height 46
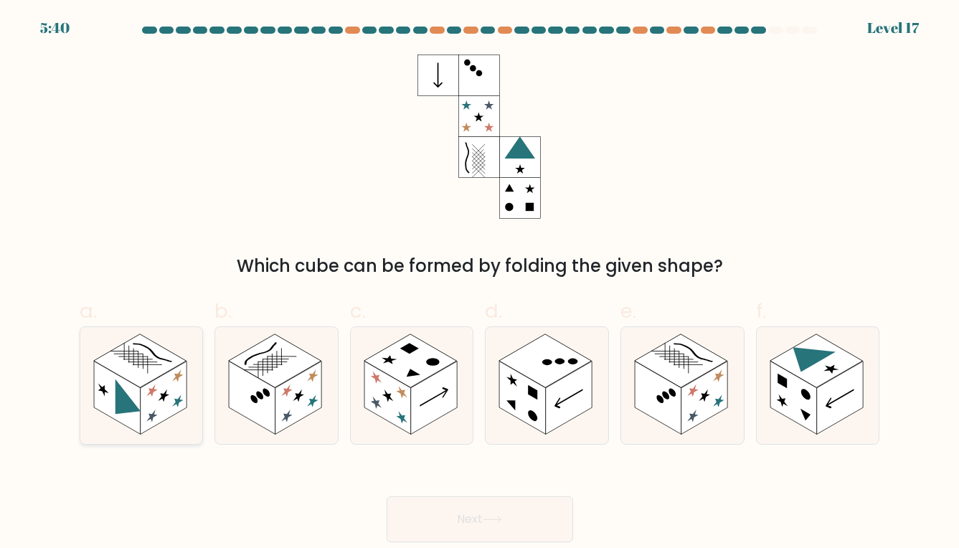
click at [156, 392] on rect at bounding box center [164, 397] width 47 height 73
click at [480, 283] on input "a." at bounding box center [480, 278] width 1 height 9
radio input "true"
click at [434, 517] on button "Next" at bounding box center [480, 519] width 187 height 46
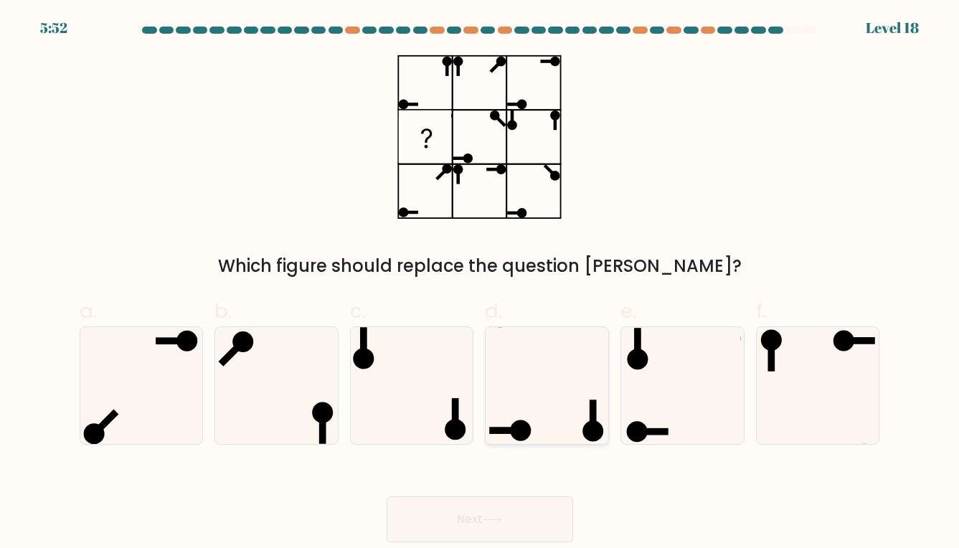
click at [563, 420] on icon at bounding box center [548, 386] width 118 height 118
click at [481, 283] on input "d." at bounding box center [480, 278] width 1 height 9
radio input "true"
click at [503, 534] on button "Next" at bounding box center [480, 519] width 187 height 46
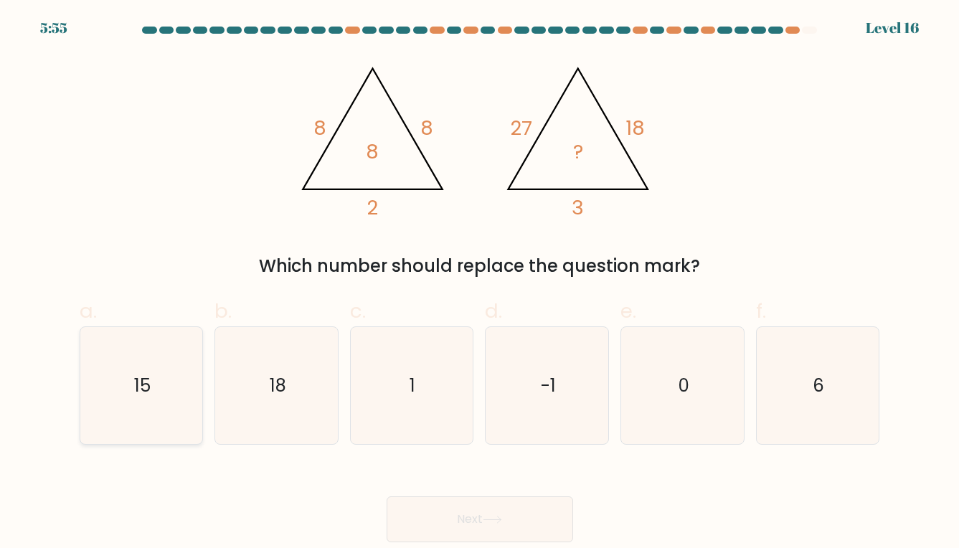
click at [179, 388] on icon "15" at bounding box center [141, 386] width 118 height 118
click at [480, 283] on input "a. 15" at bounding box center [480, 278] width 1 height 9
radio input "true"
click at [481, 517] on button "Next" at bounding box center [480, 519] width 187 height 46
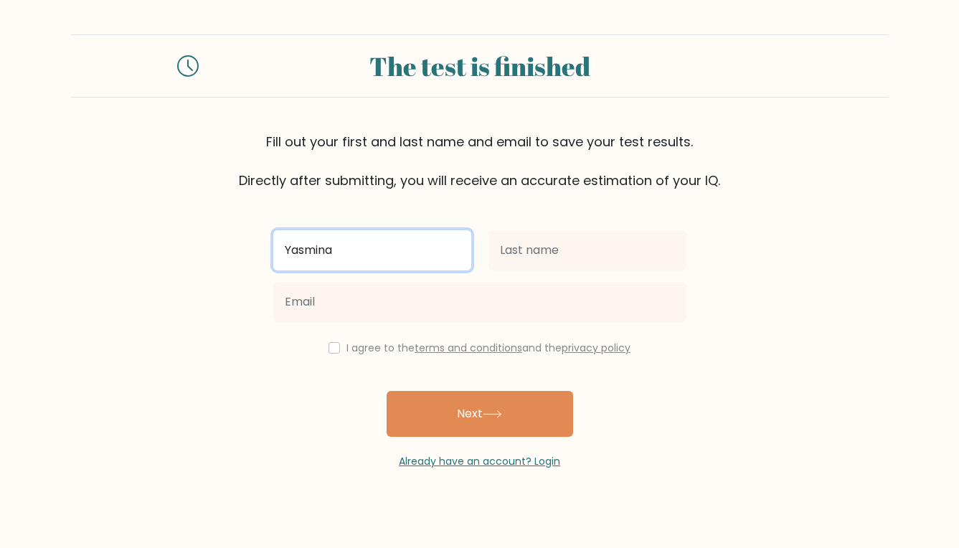
type input "Yasmina"
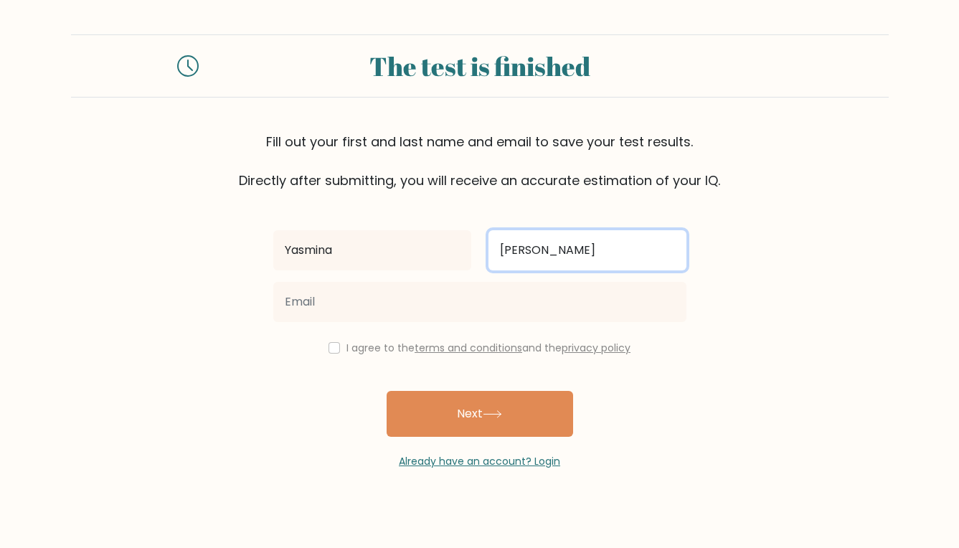
type input "Priebe"
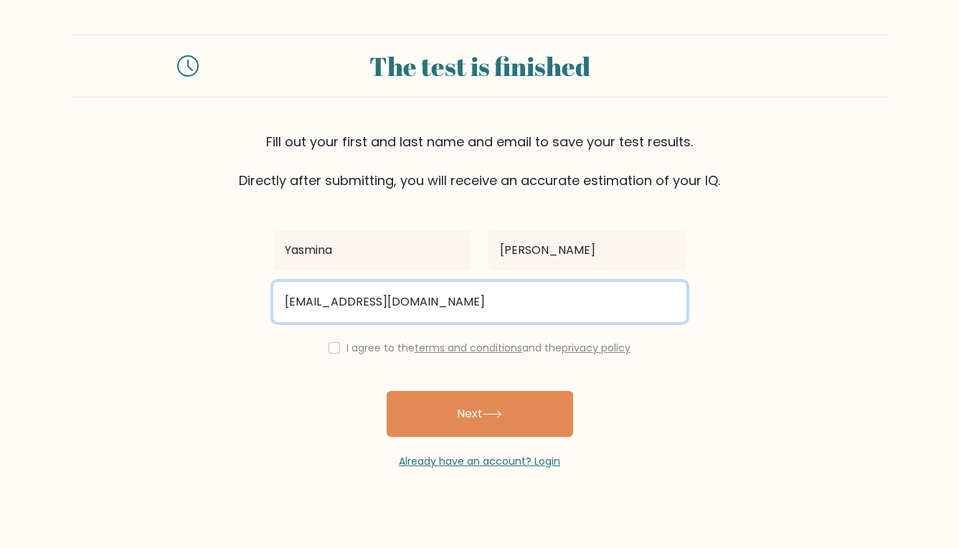
type input "yasminapriebe@gmail.com"
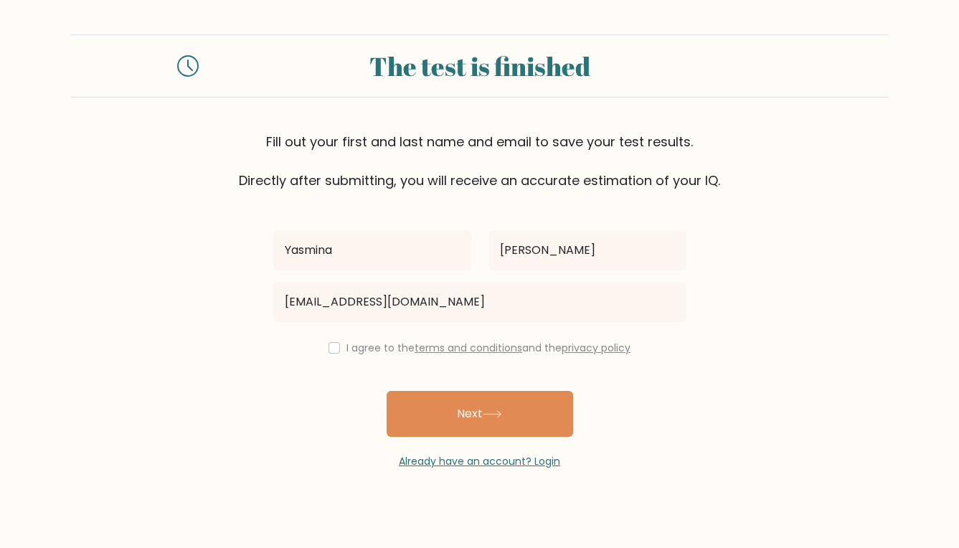
click at [323, 354] on div "I agree to the terms and conditions and the privacy policy" at bounding box center [480, 347] width 430 height 17
click at [329, 352] on input "checkbox" at bounding box center [334, 347] width 11 height 11
checkbox input "true"
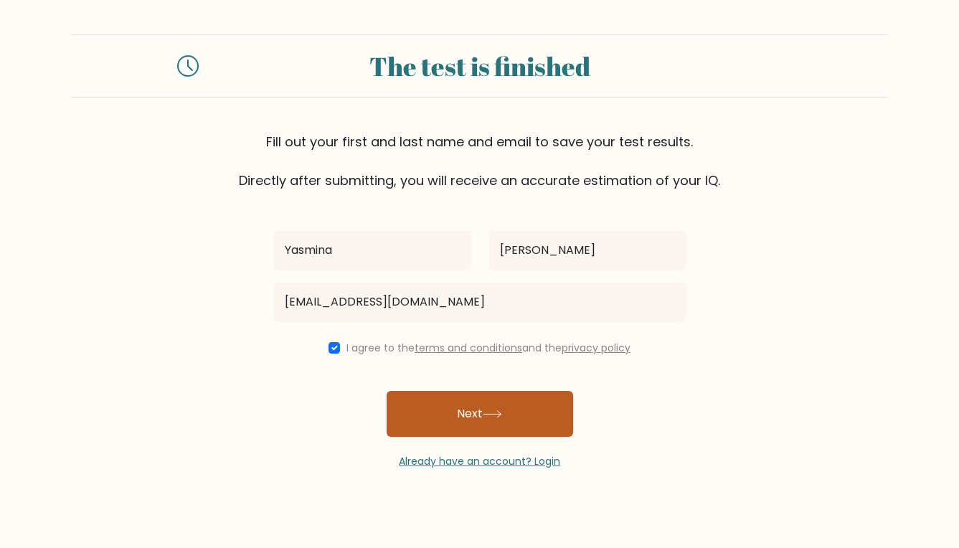
click at [442, 410] on button "Next" at bounding box center [480, 414] width 187 height 46
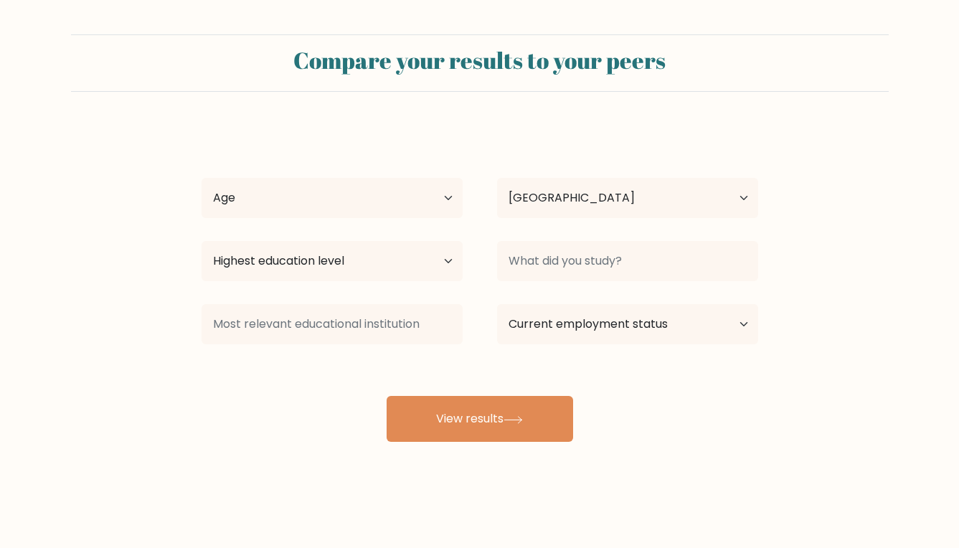
select select "DE"
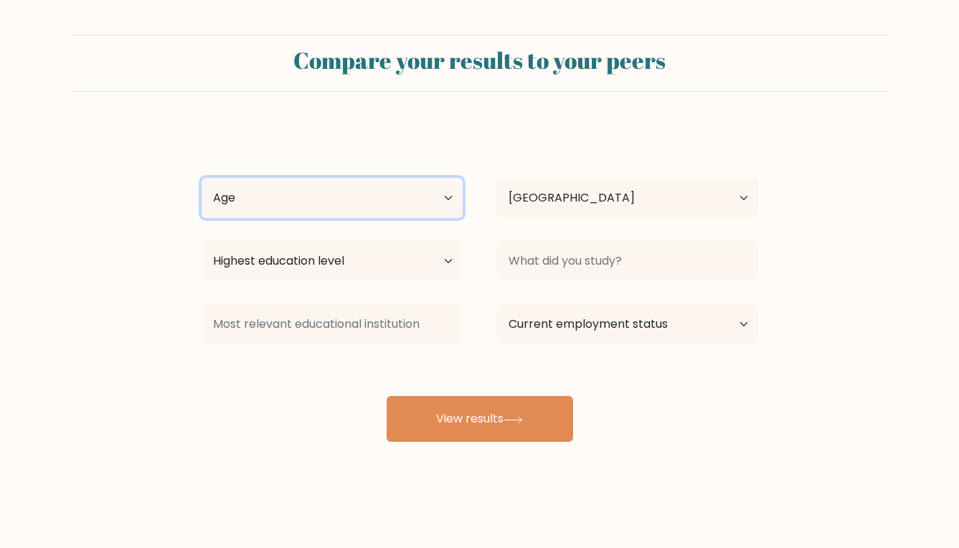
select select "25_34"
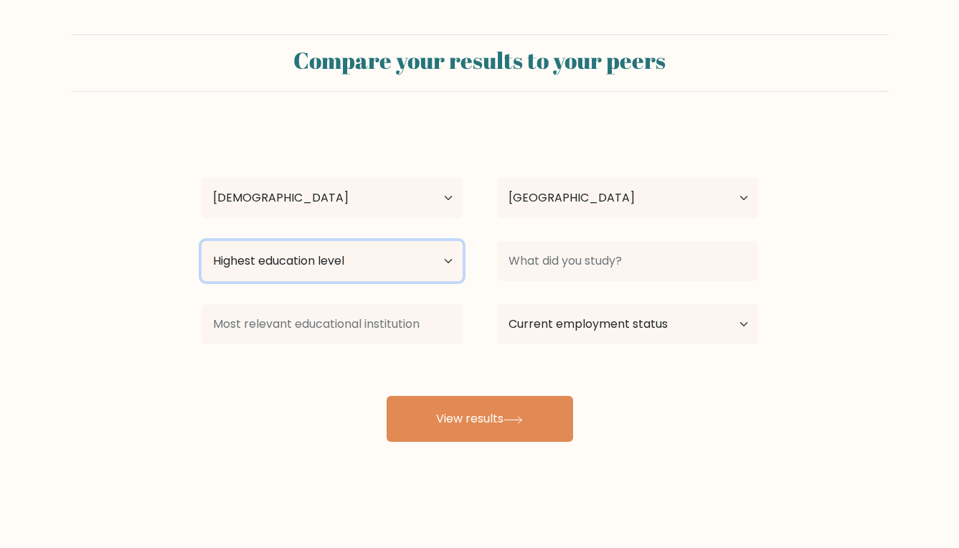
select select "bachelors_degree"
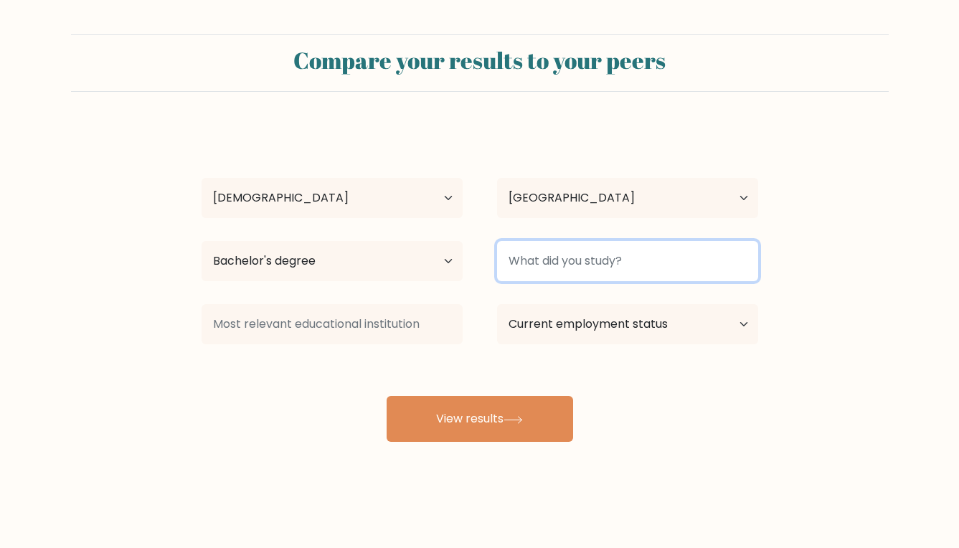
click at [573, 256] on input at bounding box center [627, 261] width 261 height 40
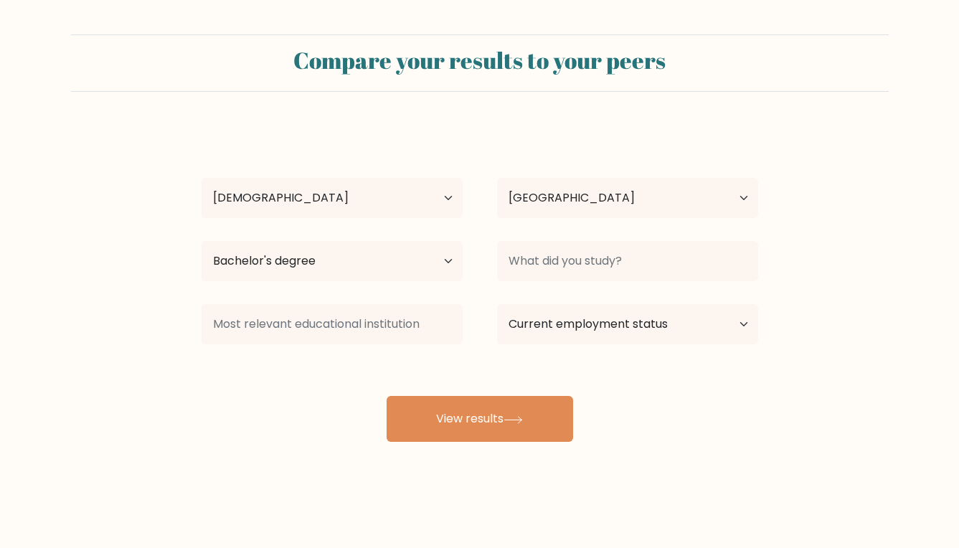
click at [333, 372] on div "Yasmina Priebe Age Under 18 years old 18-24 years old 25-34 years old 35-44 yea…" at bounding box center [480, 284] width 574 height 316
select select "student"
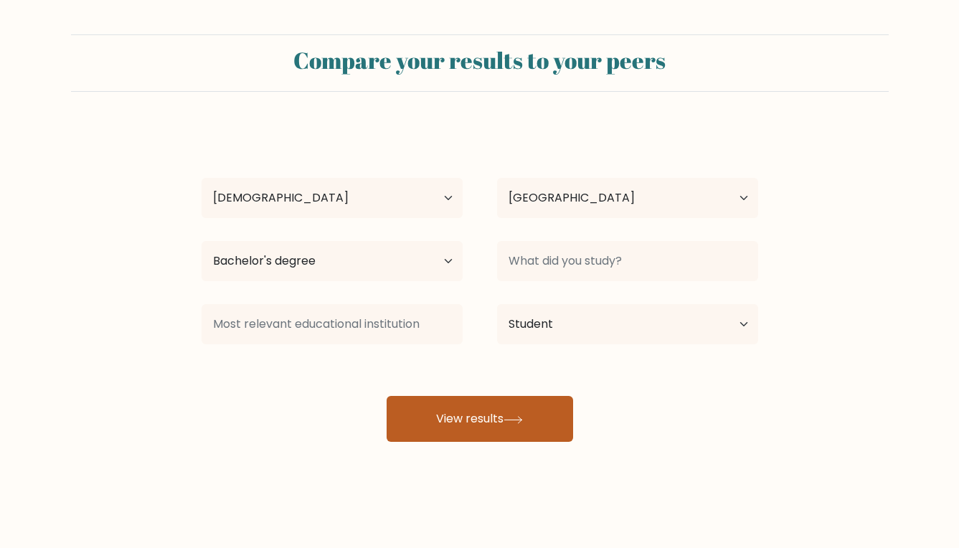
click at [451, 433] on button "View results" at bounding box center [480, 419] width 187 height 46
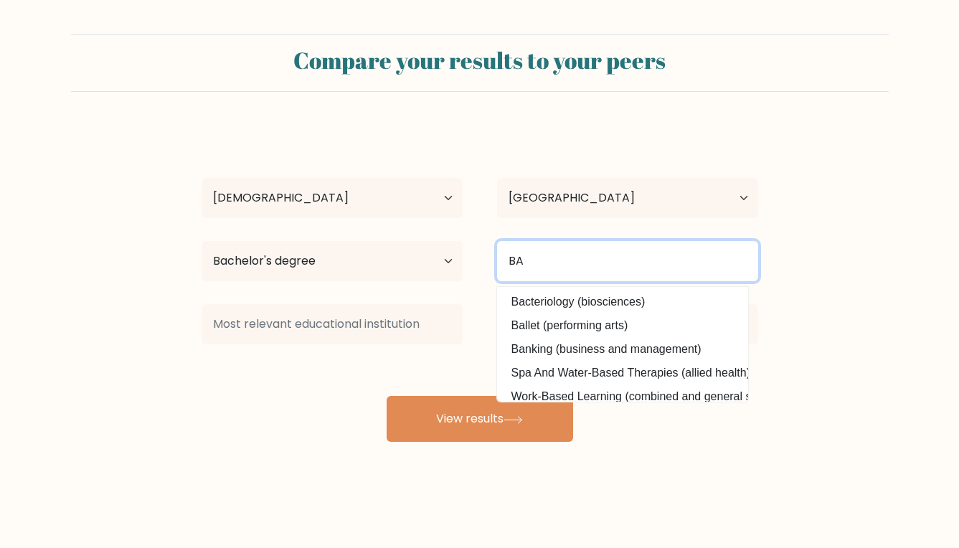
type input "BA"
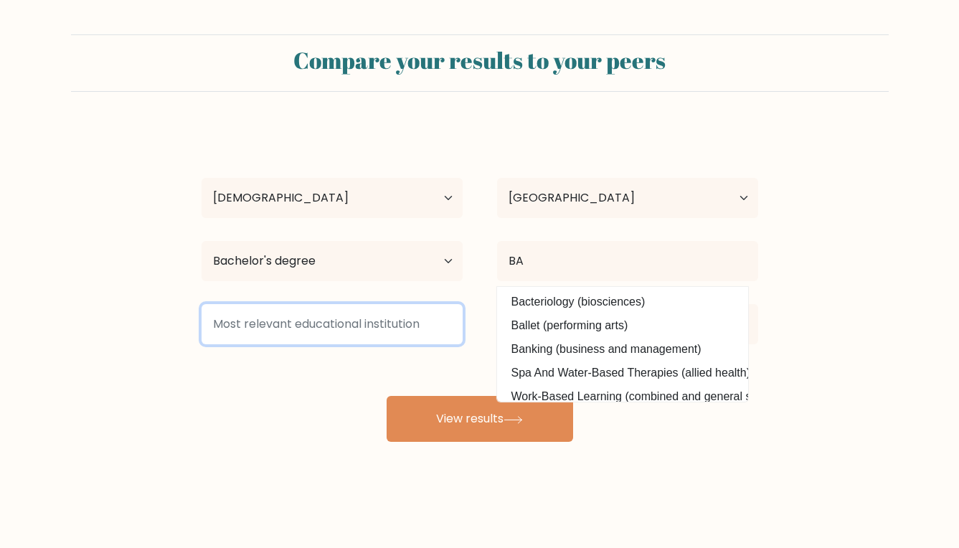
click at [380, 330] on input at bounding box center [332, 324] width 261 height 40
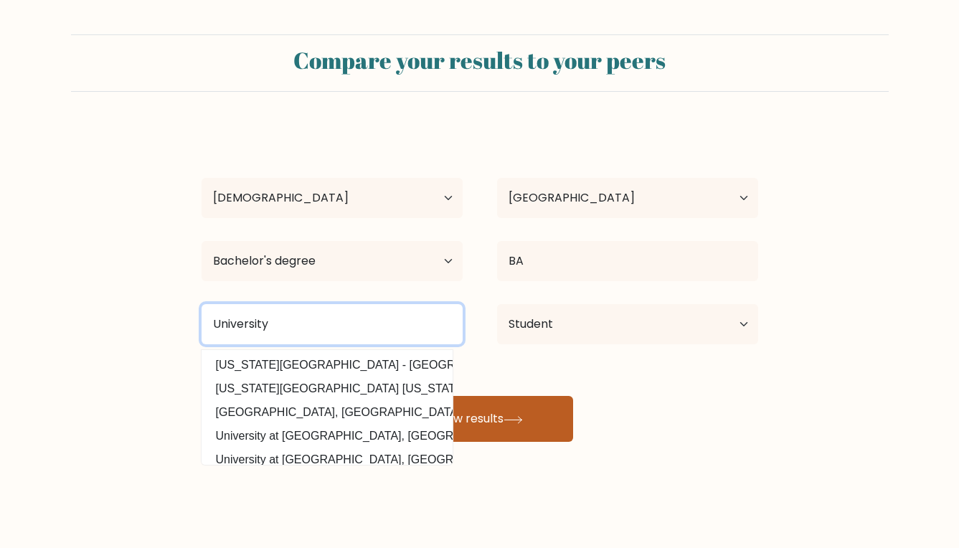
type input "University"
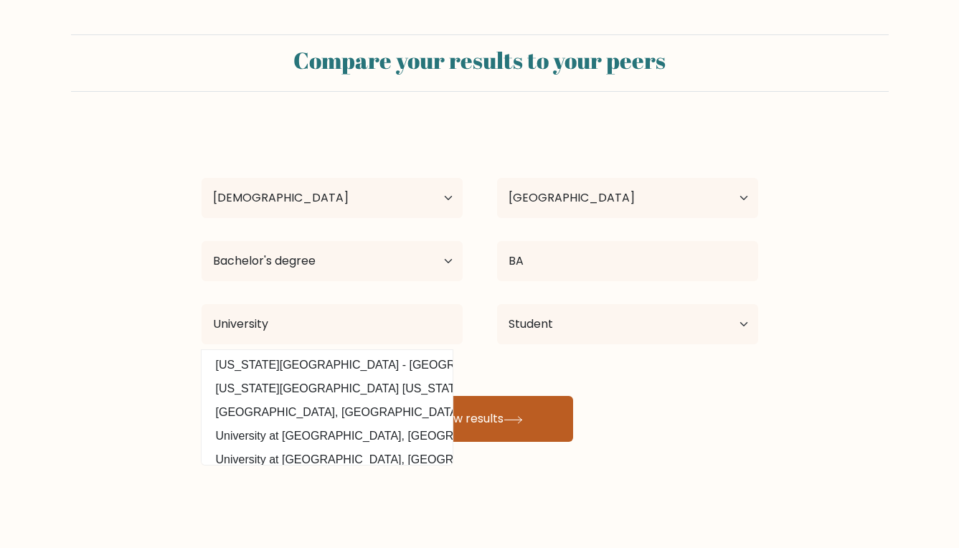
click at [461, 400] on button "View results" at bounding box center [480, 419] width 187 height 46
